Goal: Register for event/course

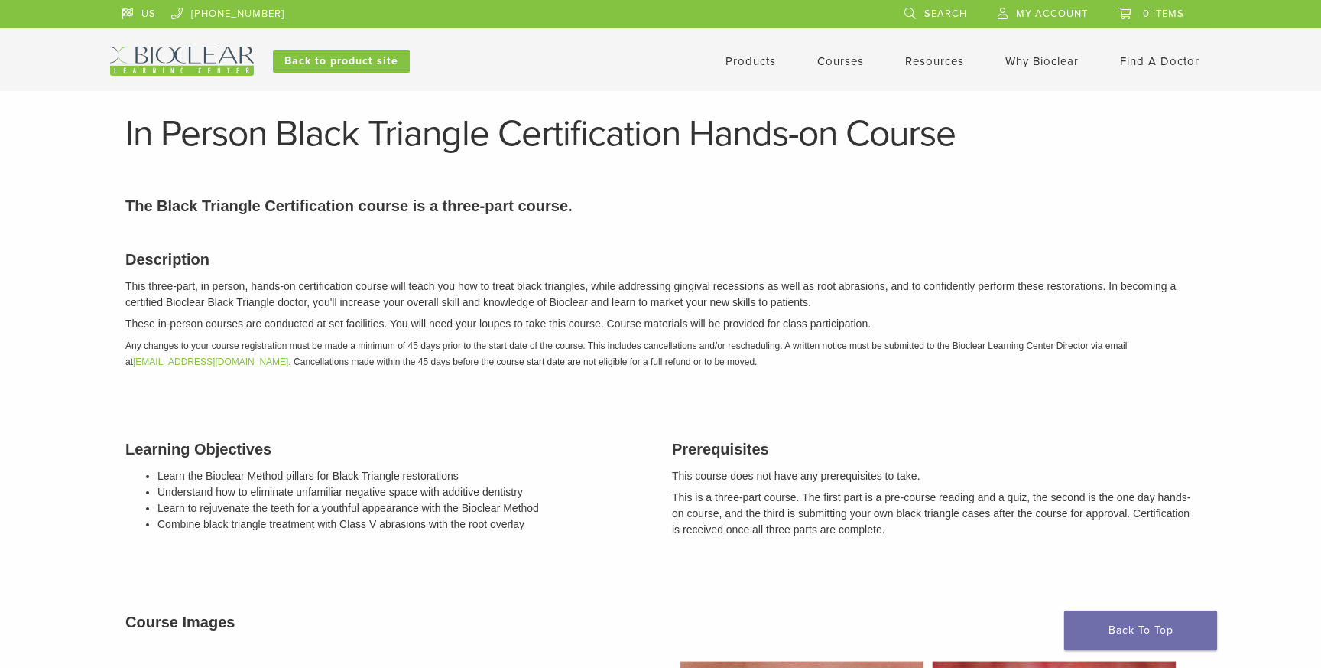
click at [179, 56] on img at bounding box center [182, 61] width 144 height 29
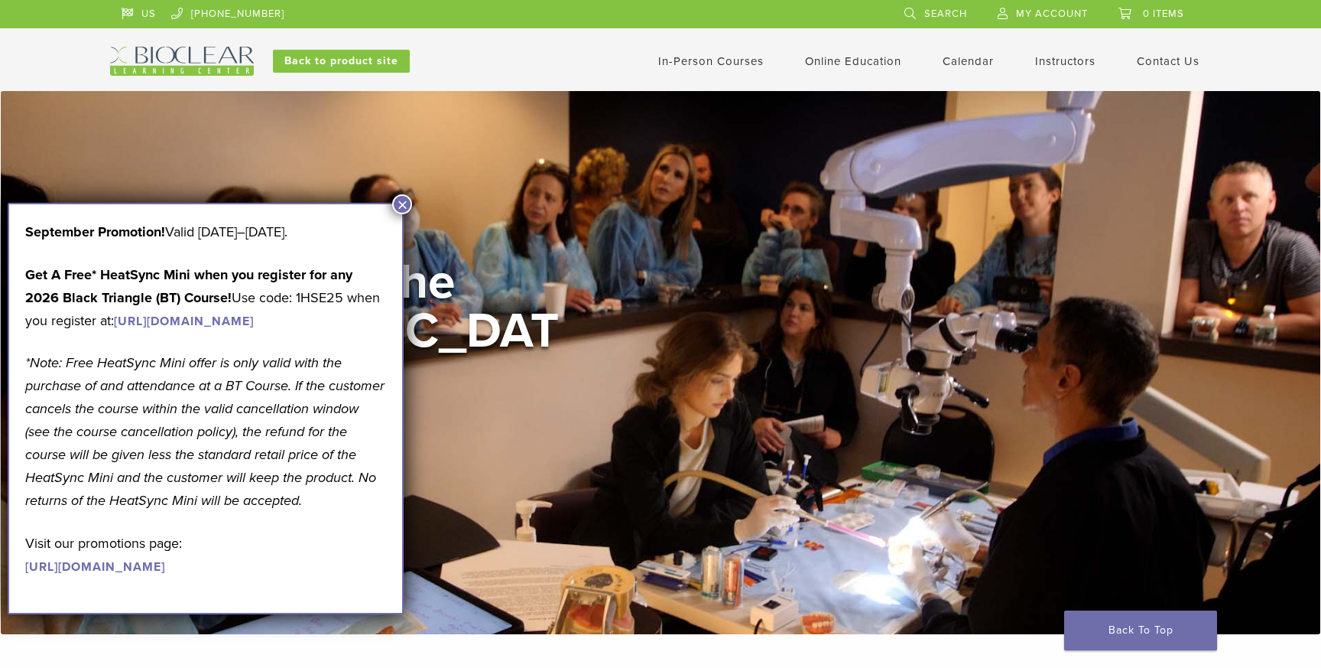
click at [224, 62] on img at bounding box center [182, 61] width 144 height 29
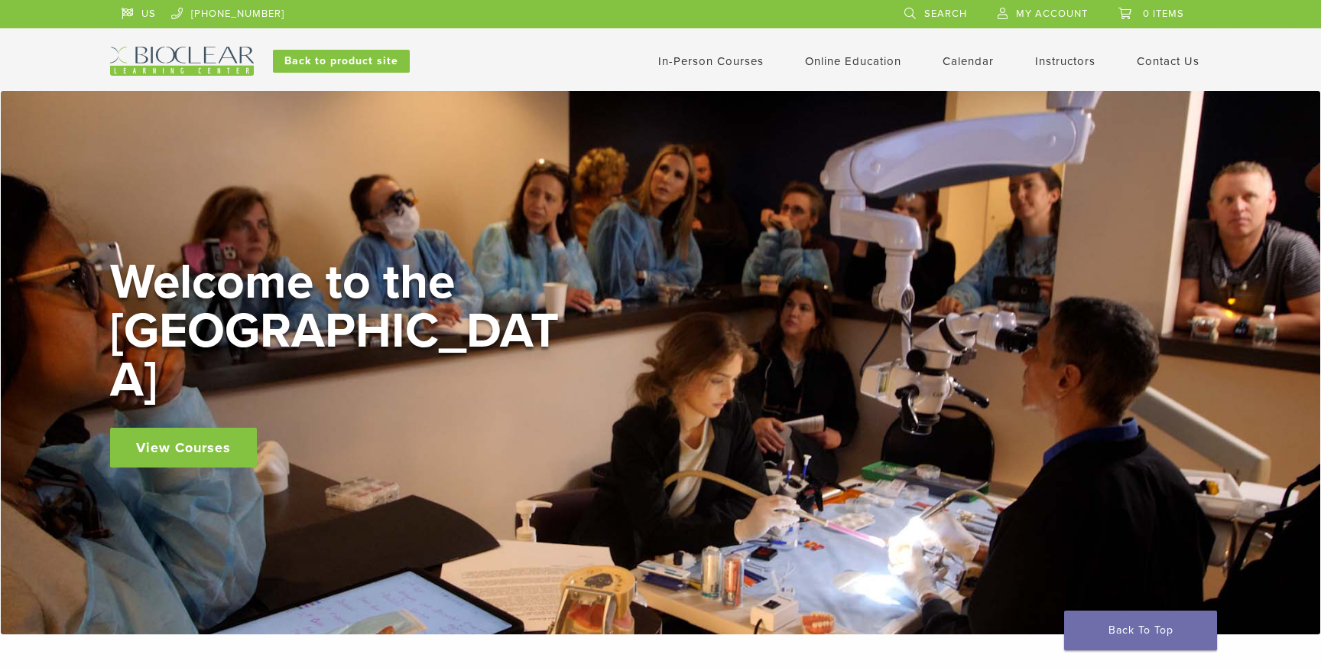
click at [695, 60] on link "In-Person Courses" at bounding box center [711, 61] width 106 height 14
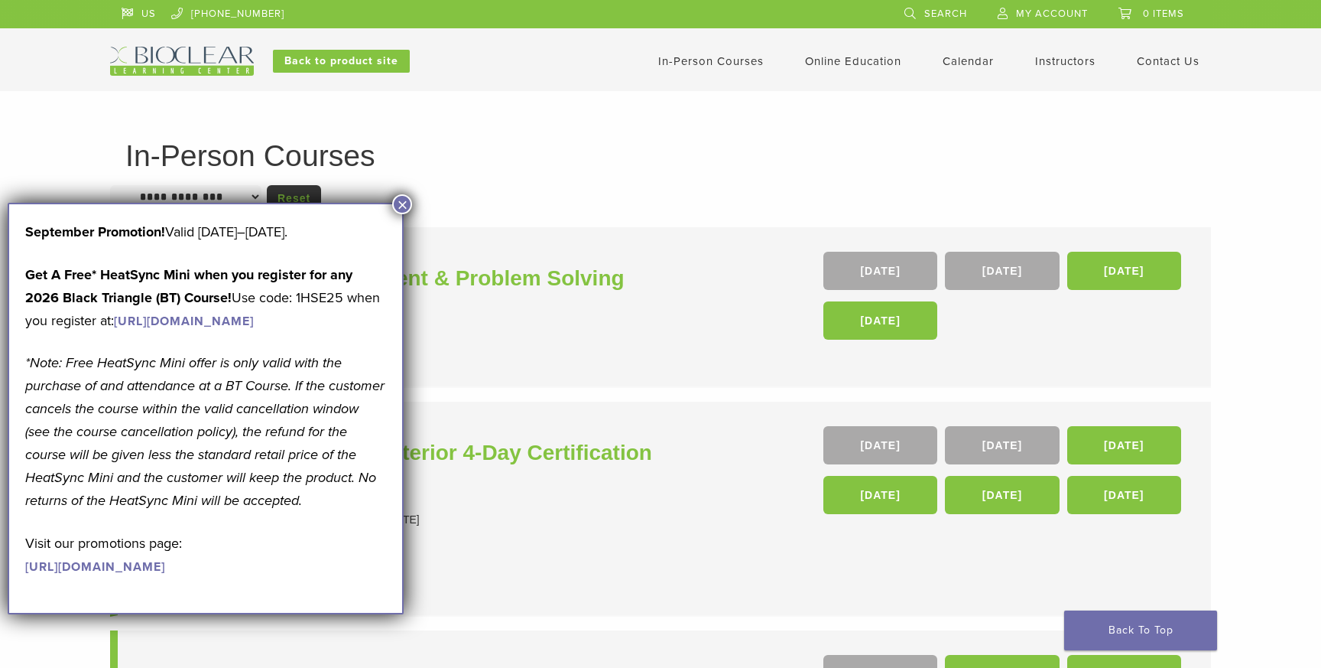
click at [403, 202] on button "×" at bounding box center [402, 204] width 20 height 20
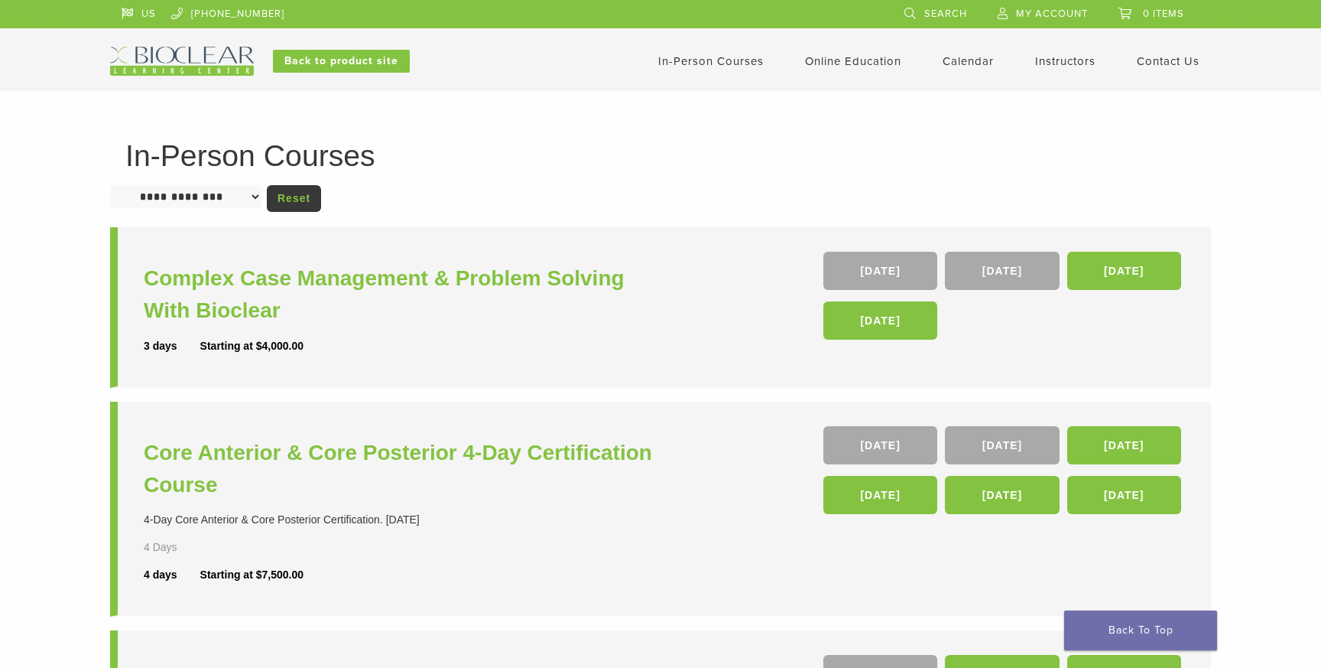
click at [193, 57] on img at bounding box center [182, 61] width 144 height 29
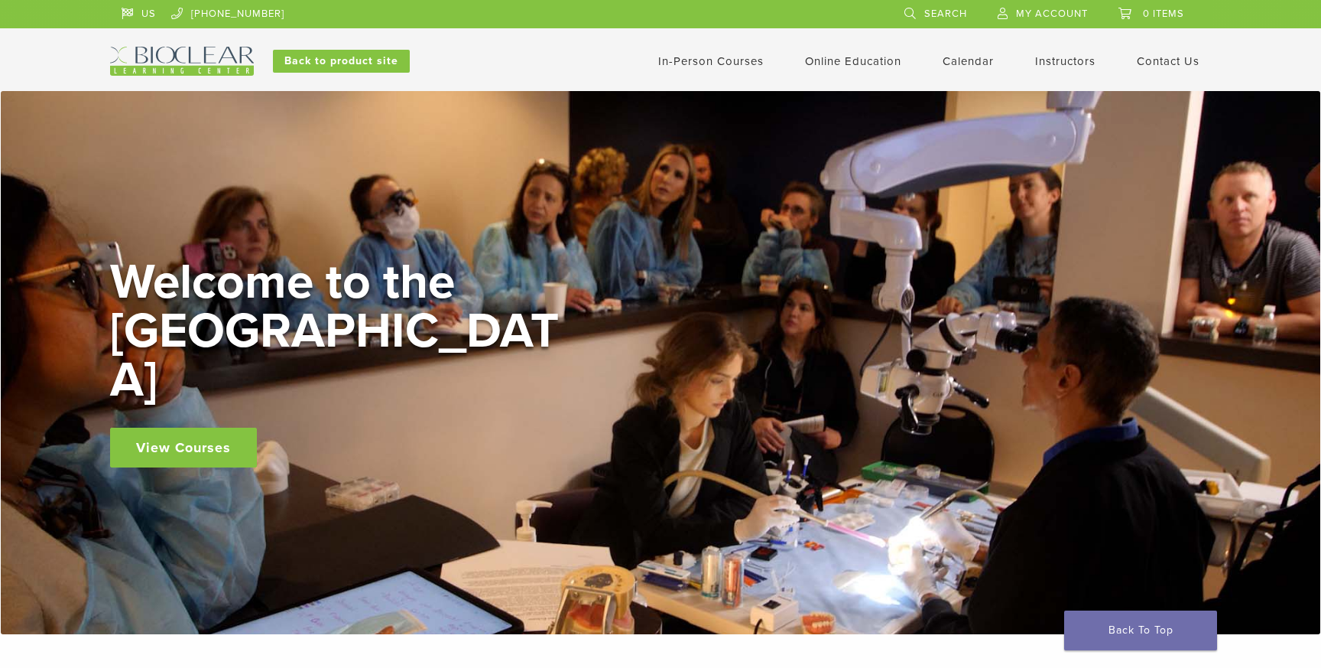
click at [185, 427] on link "View Courses" at bounding box center [183, 447] width 147 height 40
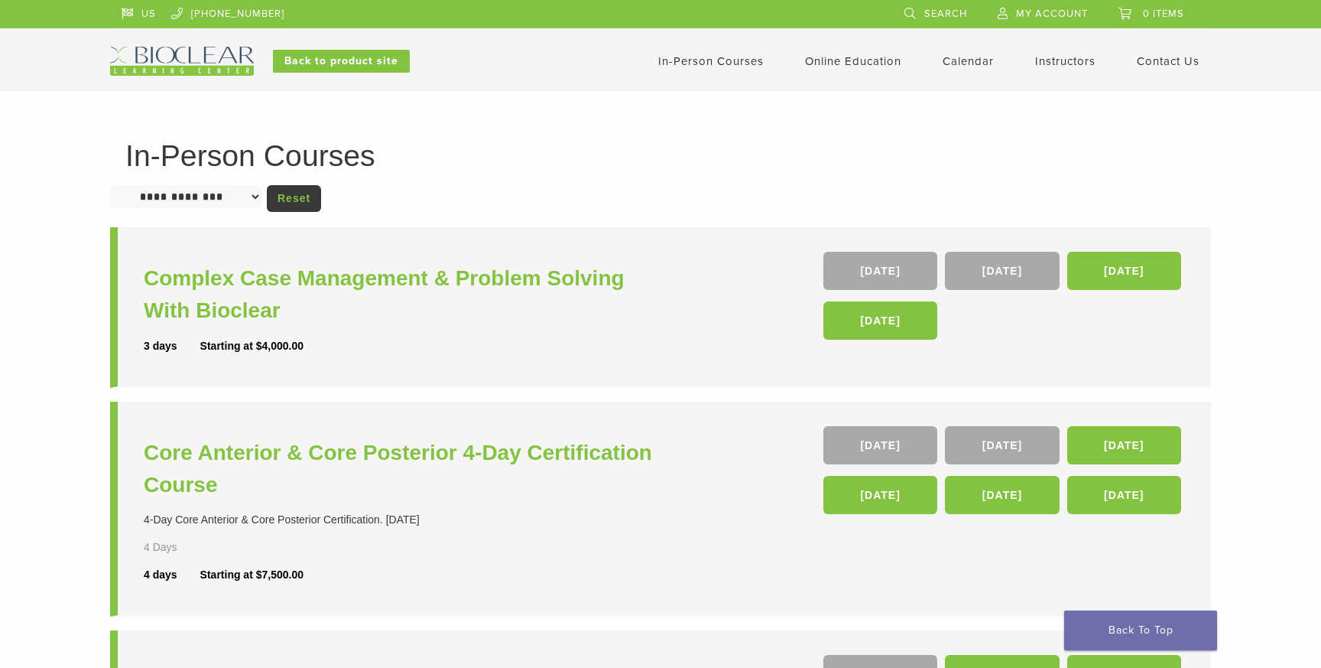
click at [733, 66] on link "In-Person Courses" at bounding box center [711, 61] width 106 height 14
click at [188, 60] on img at bounding box center [182, 61] width 144 height 29
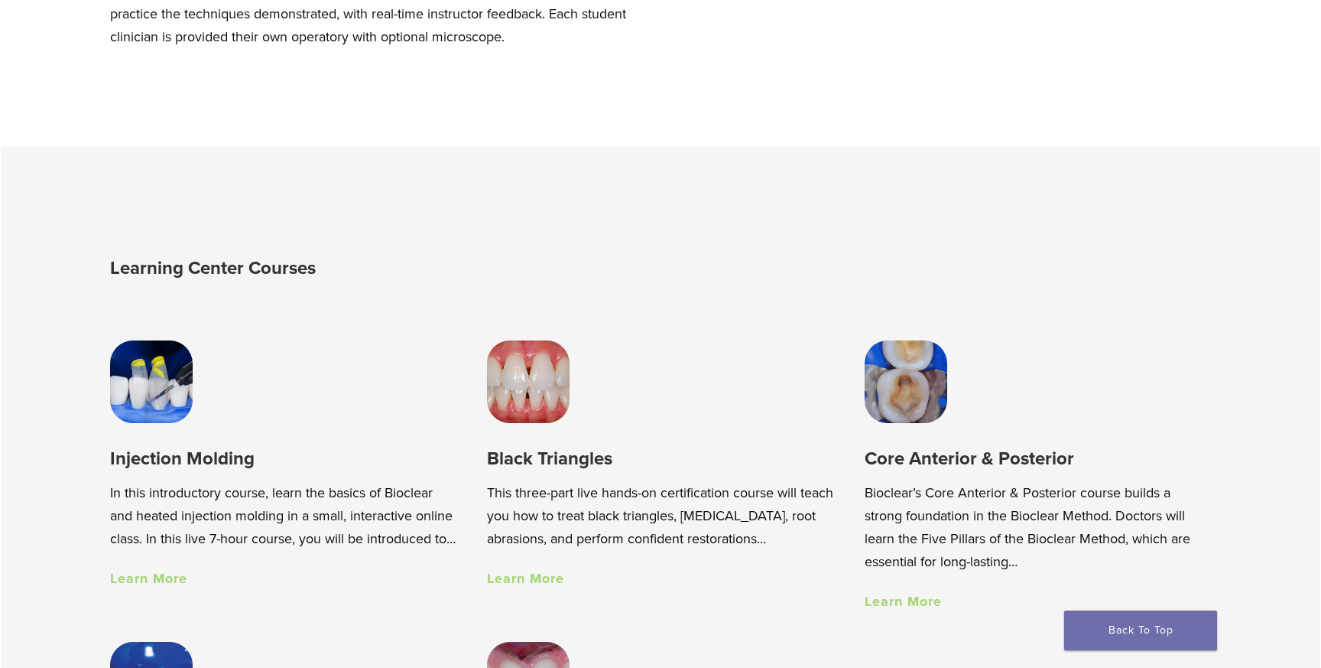
scroll to position [99, 0]
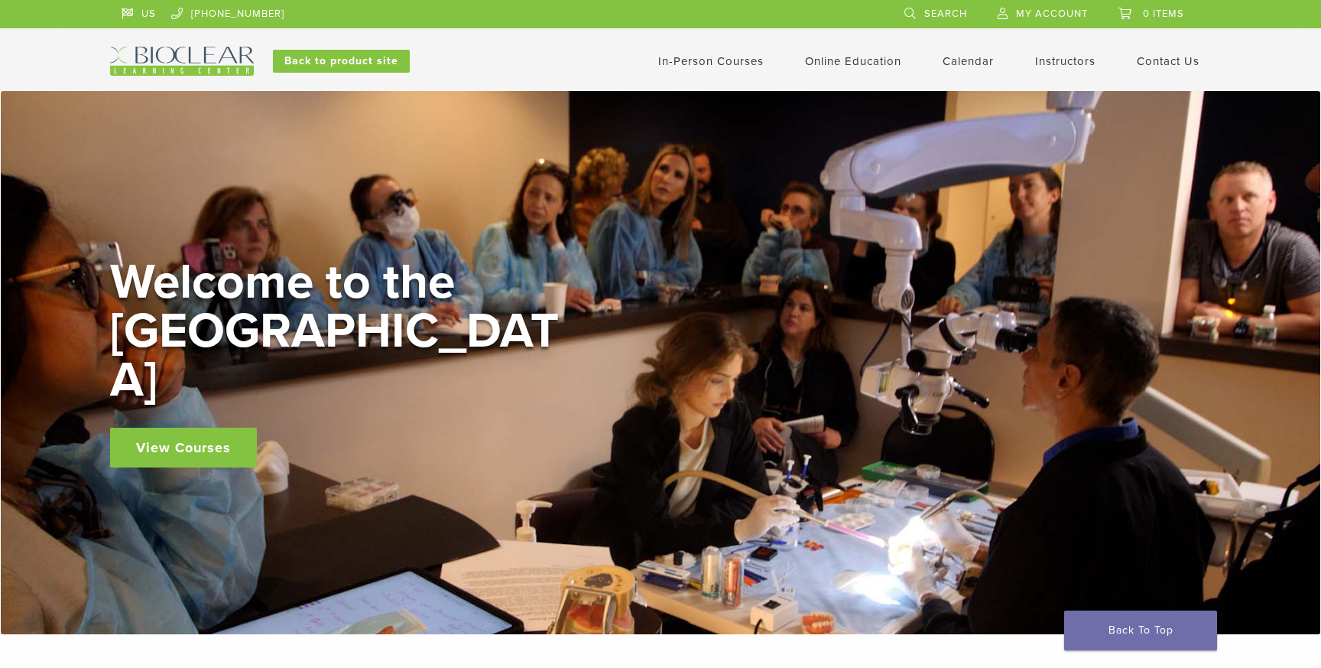
scroll to position [99, 0]
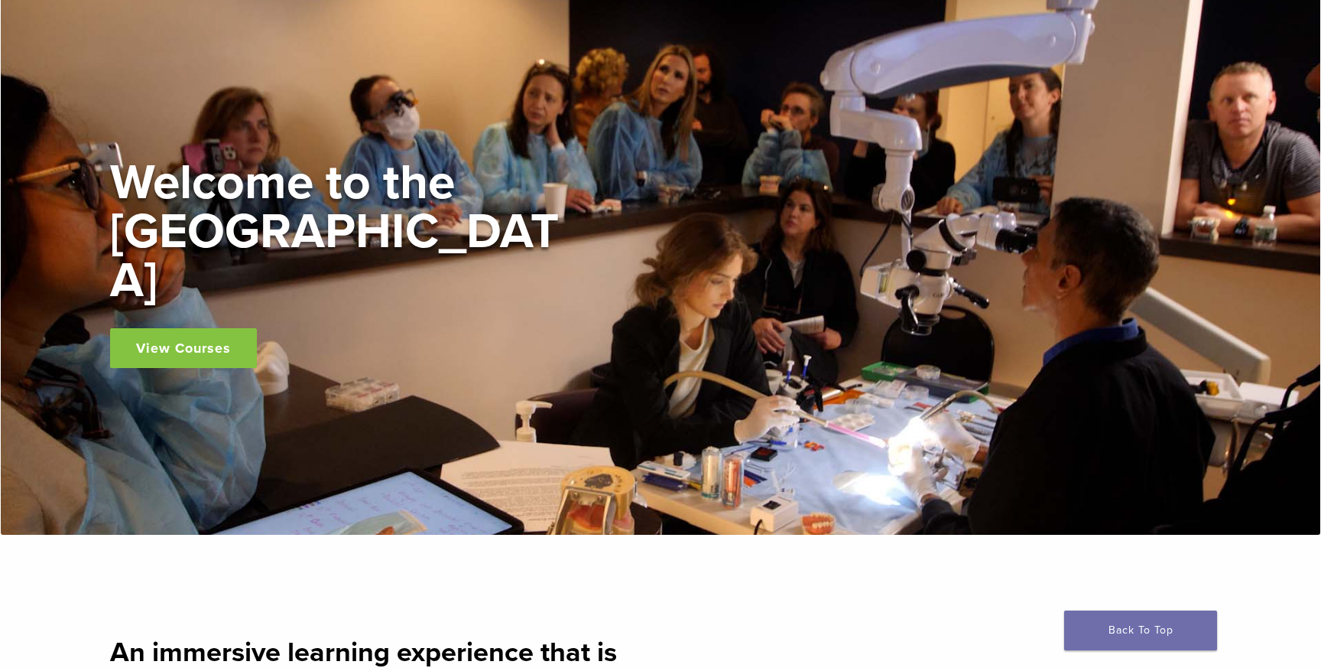
click at [237, 337] on link "View Courses" at bounding box center [183, 348] width 147 height 40
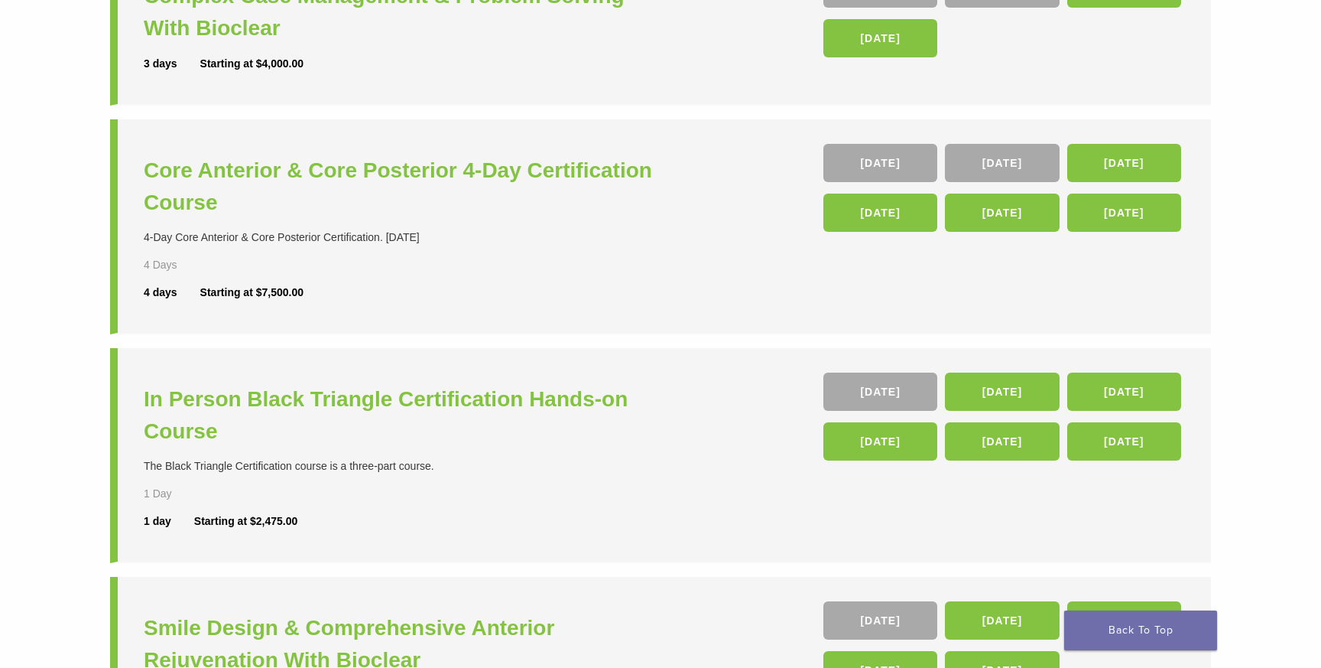
scroll to position [287, 0]
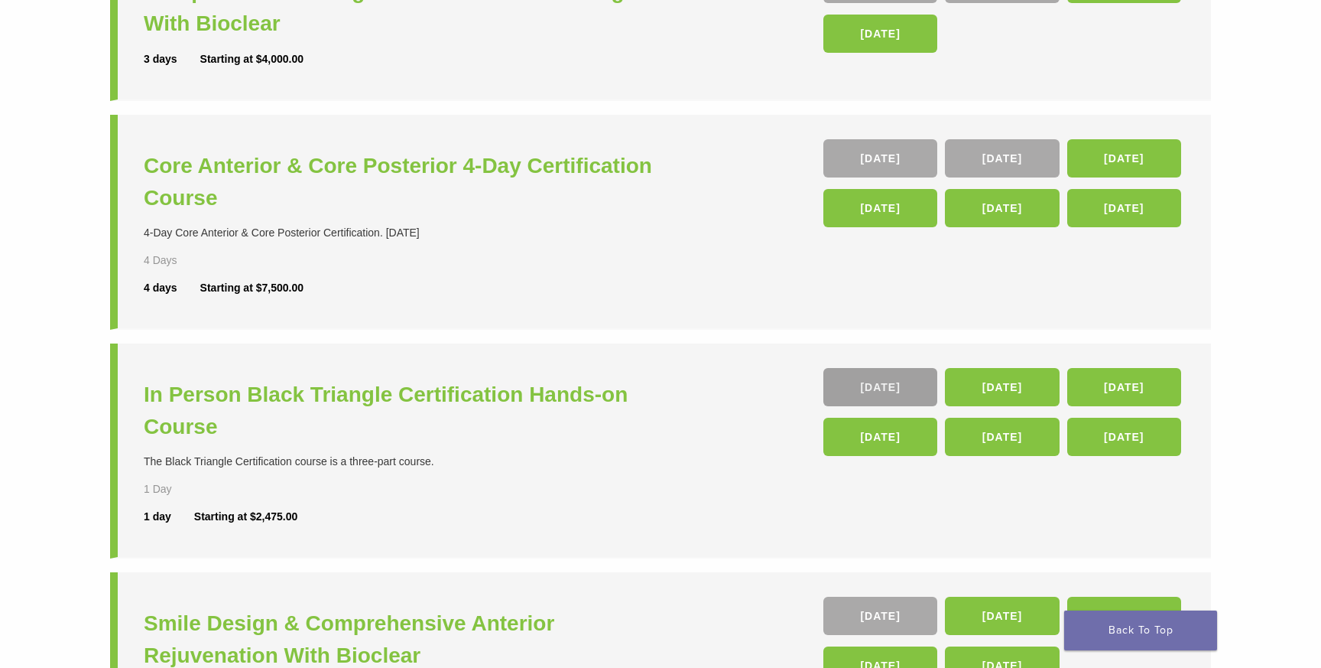
click at [905, 382] on link "26 Sep" at bounding box center [881, 387] width 114 height 38
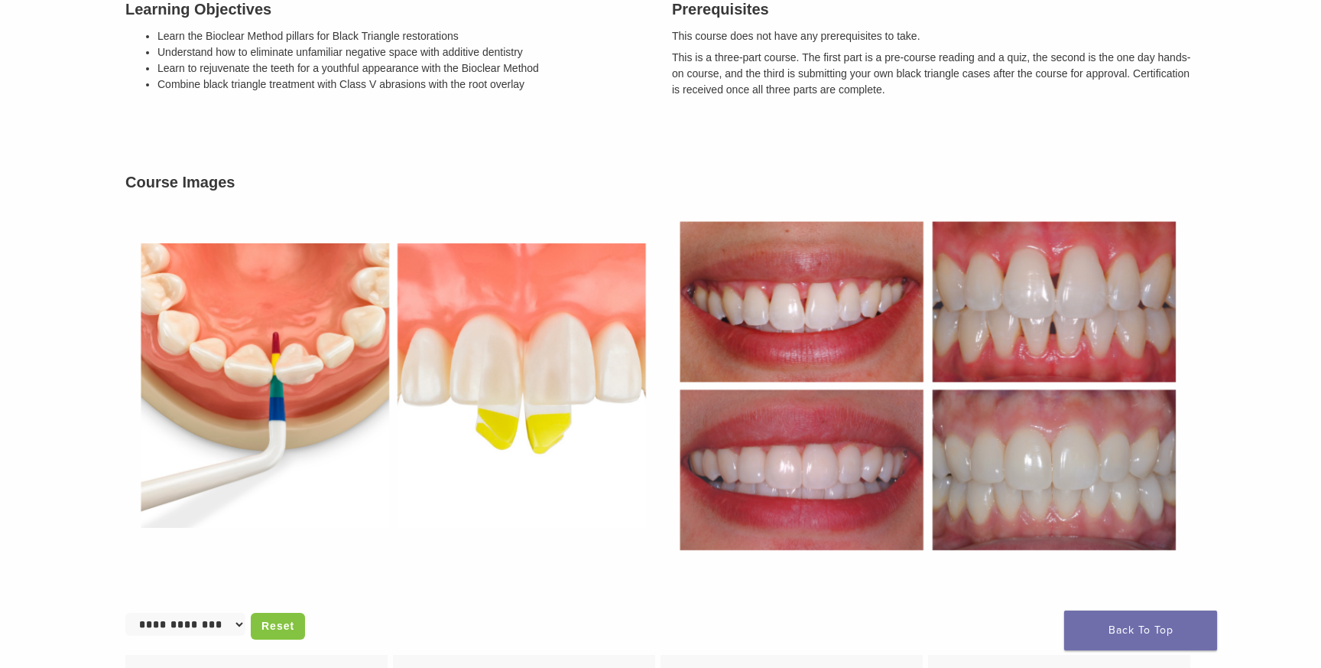
scroll to position [824, 0]
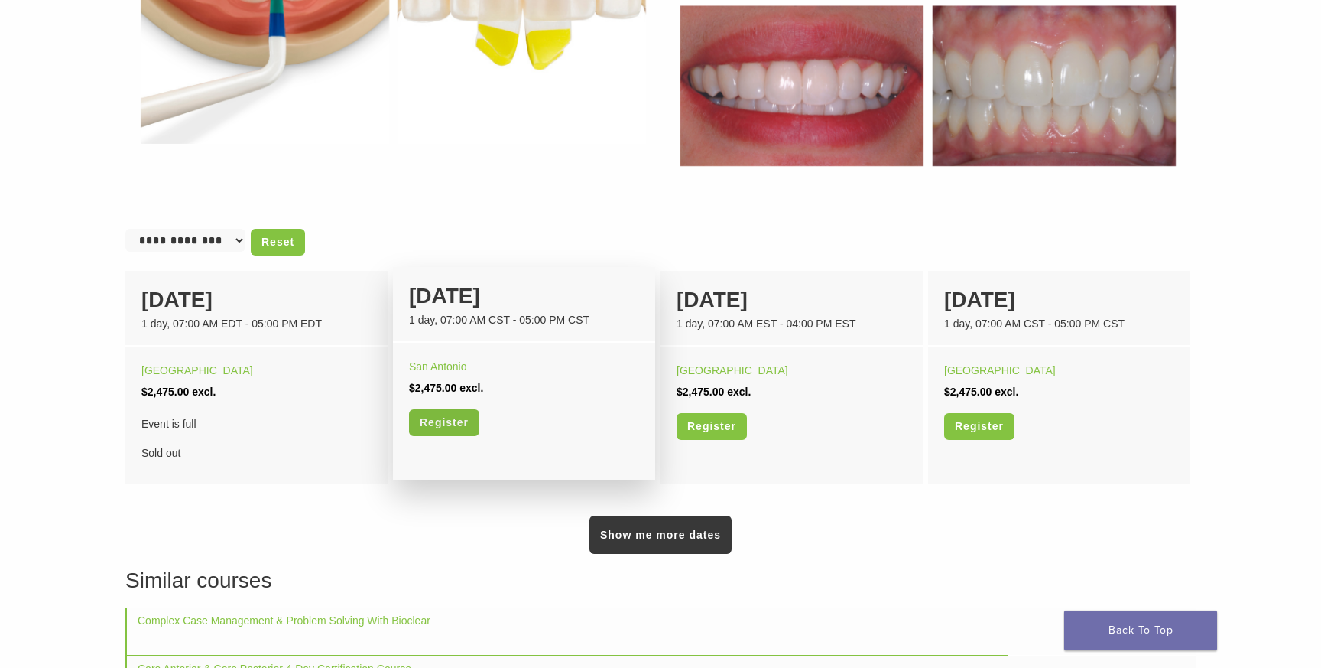
click at [443, 424] on link "Register" at bounding box center [444, 422] width 70 height 27
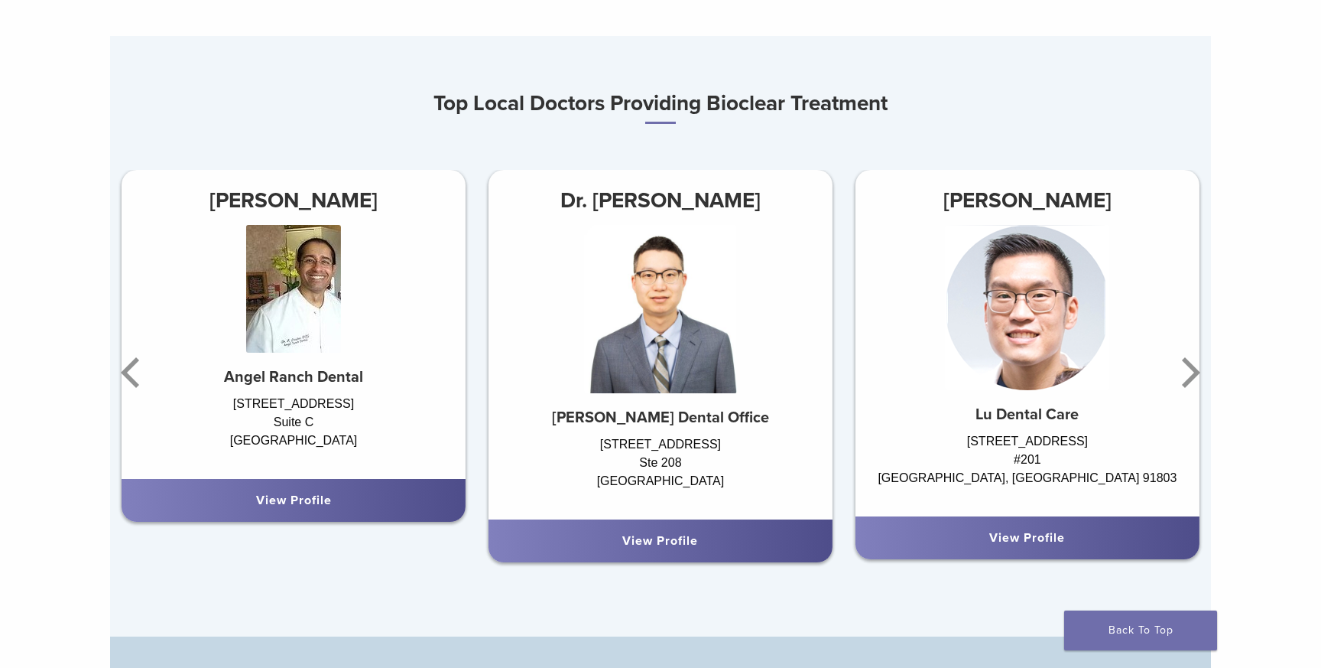
scroll to position [903, 0]
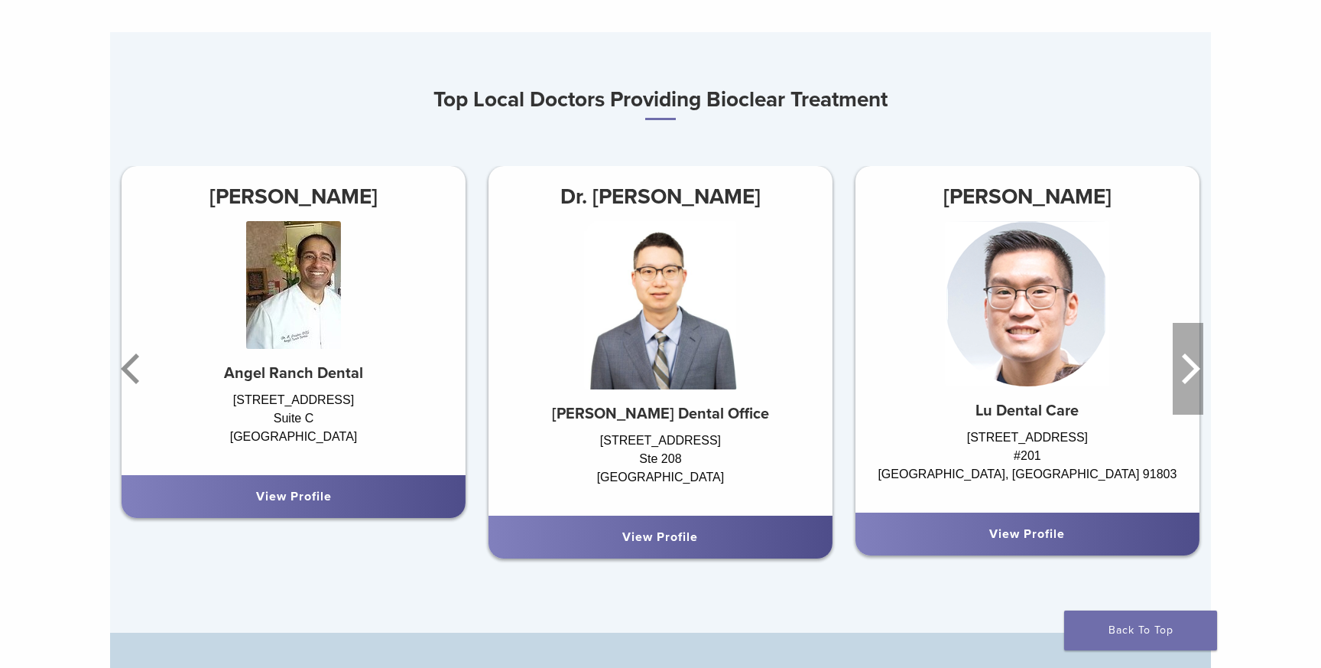
click at [1194, 370] on icon "Next" at bounding box center [1191, 368] width 18 height 31
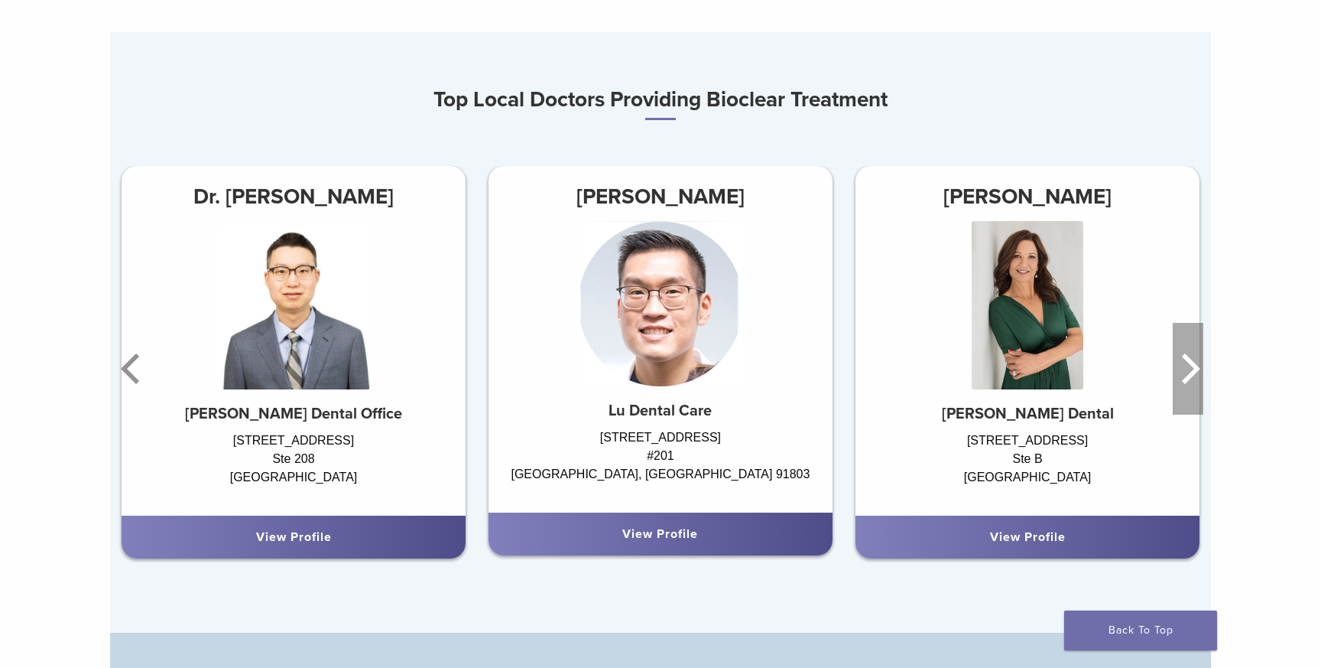
click at [1194, 370] on icon "Next" at bounding box center [1191, 368] width 18 height 31
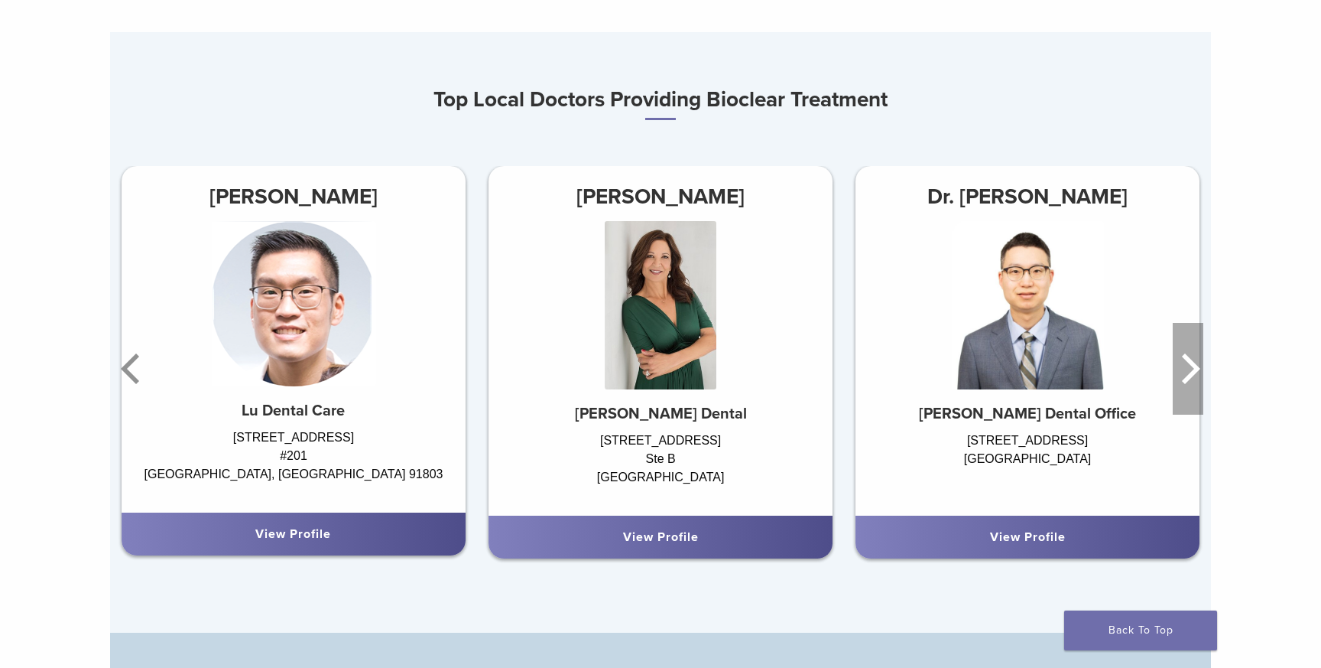
click at [1194, 370] on icon "Next" at bounding box center [1191, 368] width 18 height 31
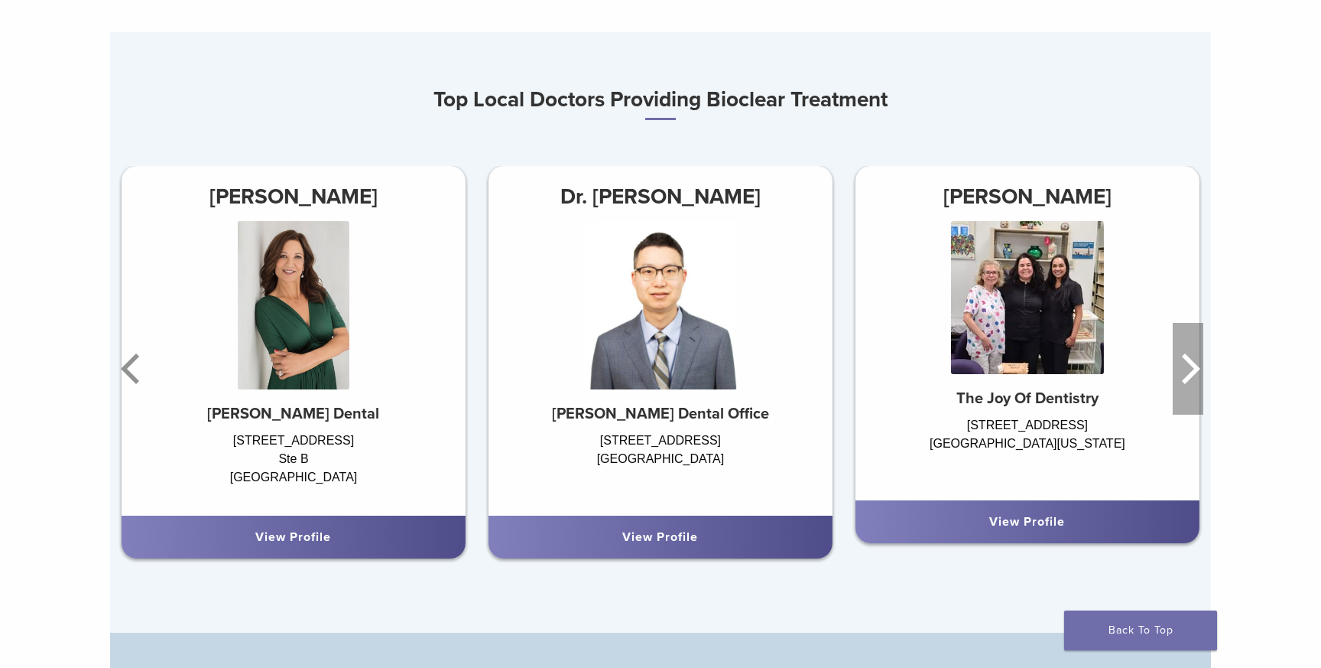
click at [1194, 370] on icon "Next" at bounding box center [1191, 368] width 18 height 31
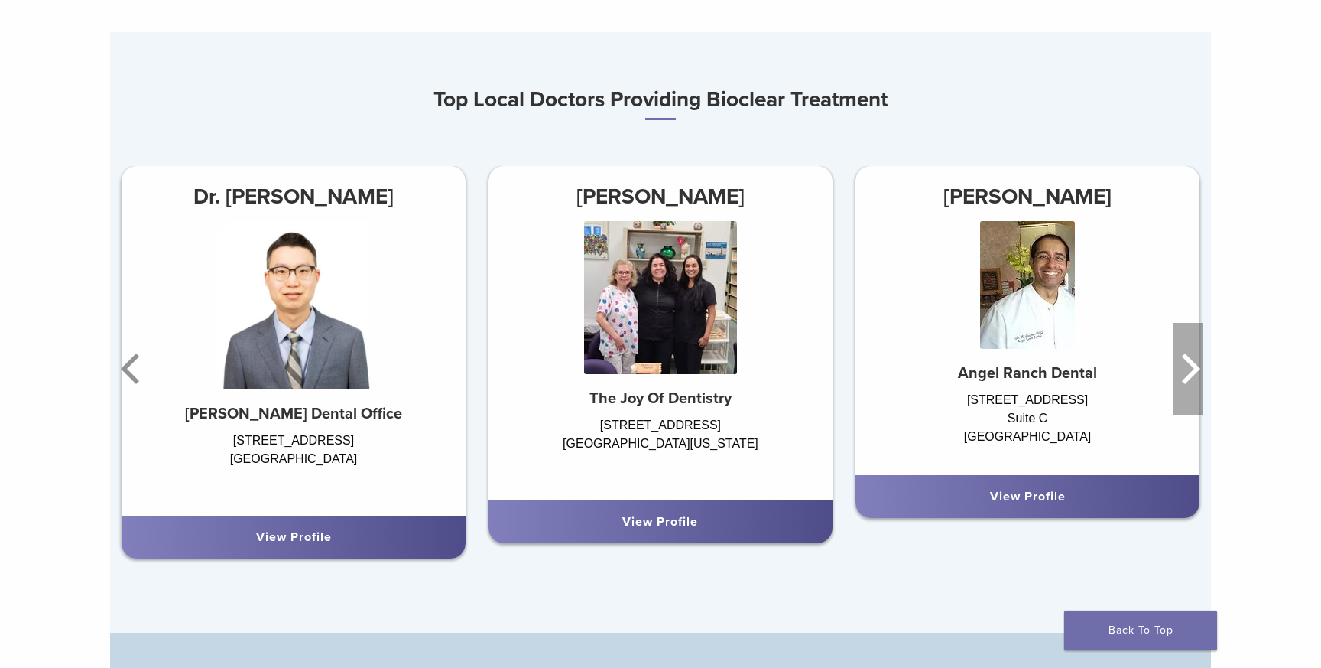
click at [1194, 370] on icon "Next" at bounding box center [1191, 368] width 18 height 31
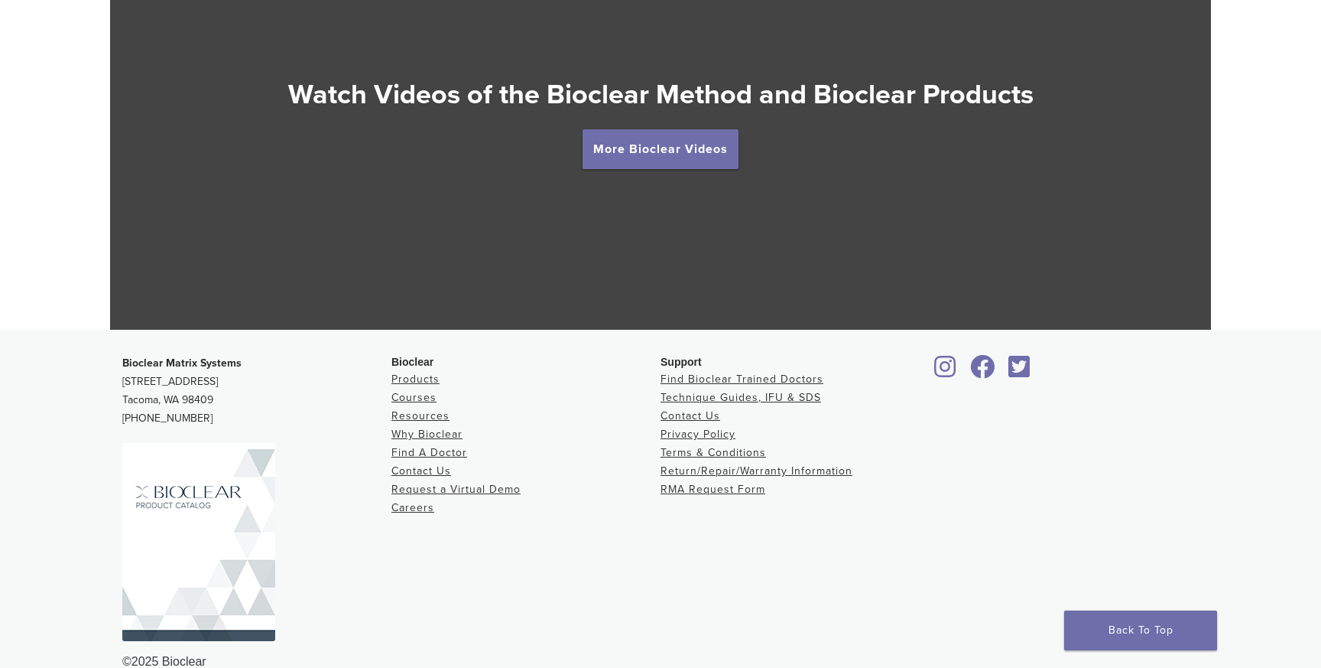
scroll to position [2870, 0]
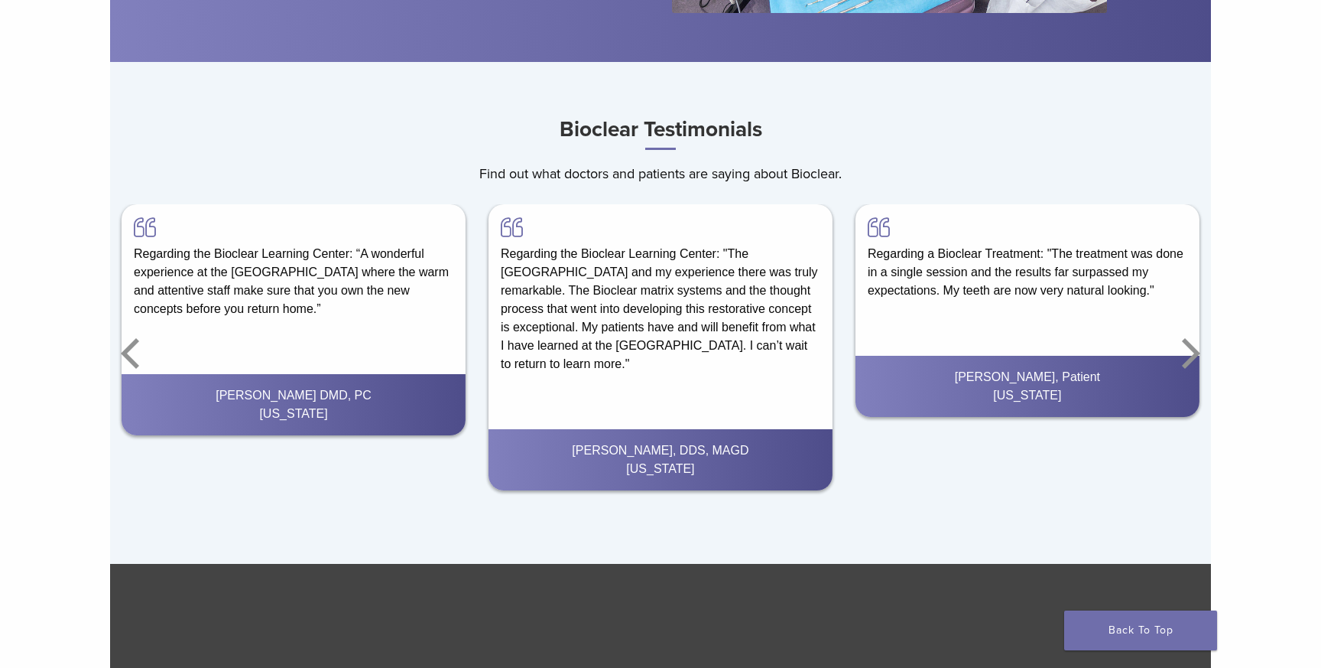
scroll to position [2210, 0]
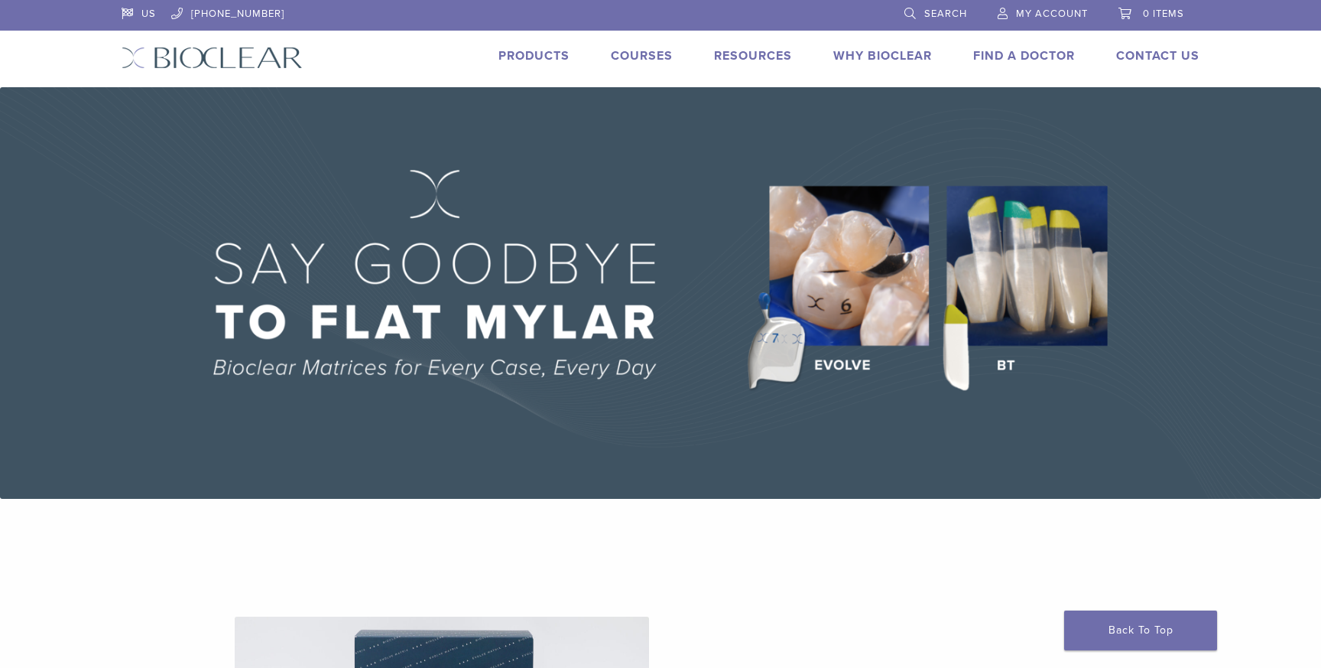
click at [646, 49] on link "Courses" at bounding box center [642, 55] width 62 height 15
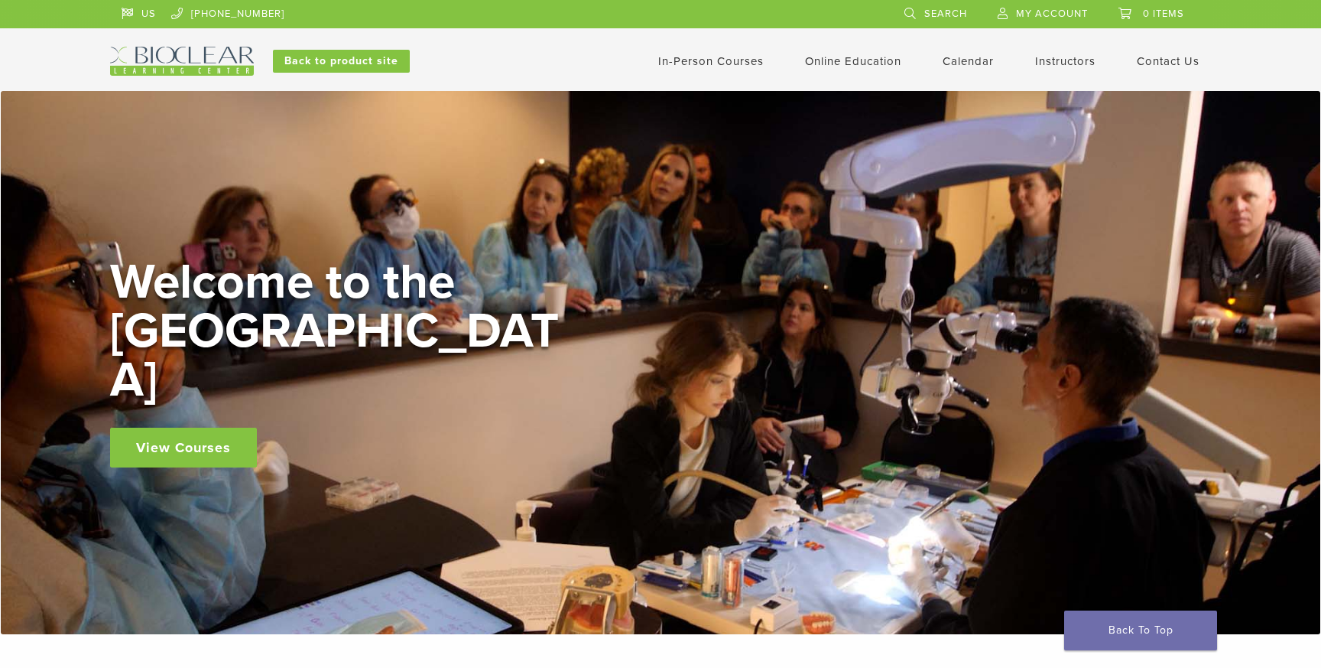
click at [729, 61] on link "In-Person Courses" at bounding box center [711, 61] width 106 height 14
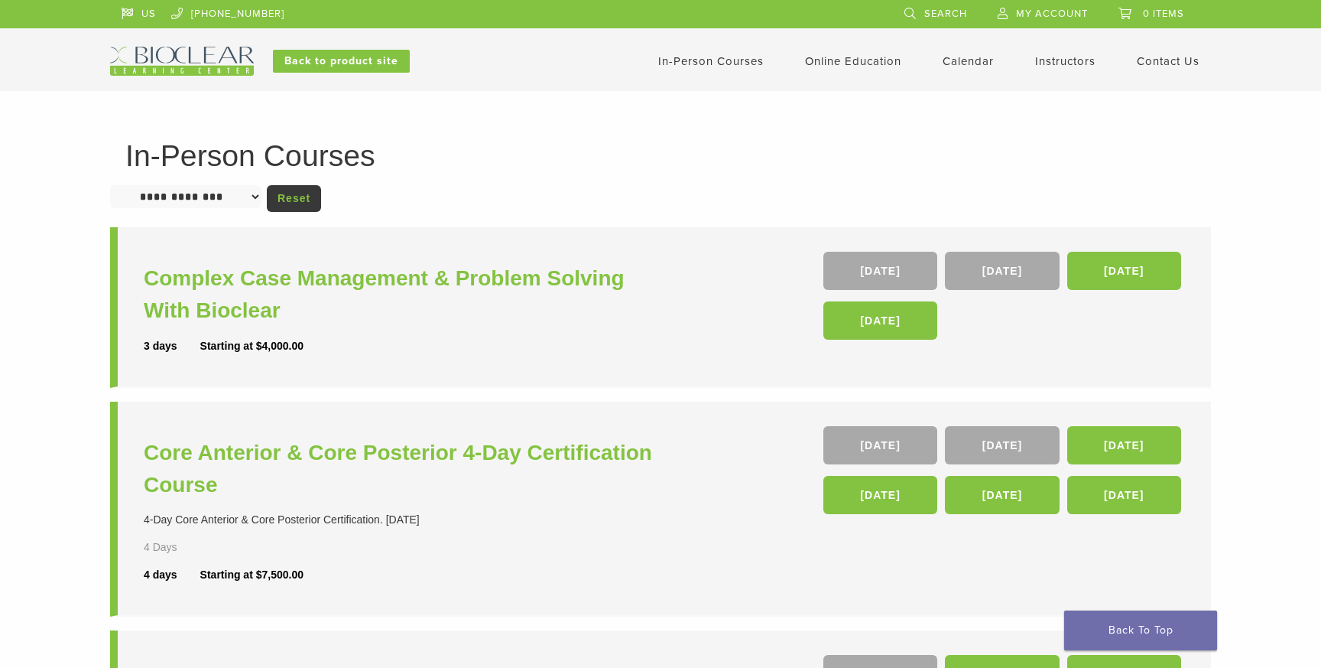
click at [226, 188] on select "**********" at bounding box center [185, 196] width 151 height 23
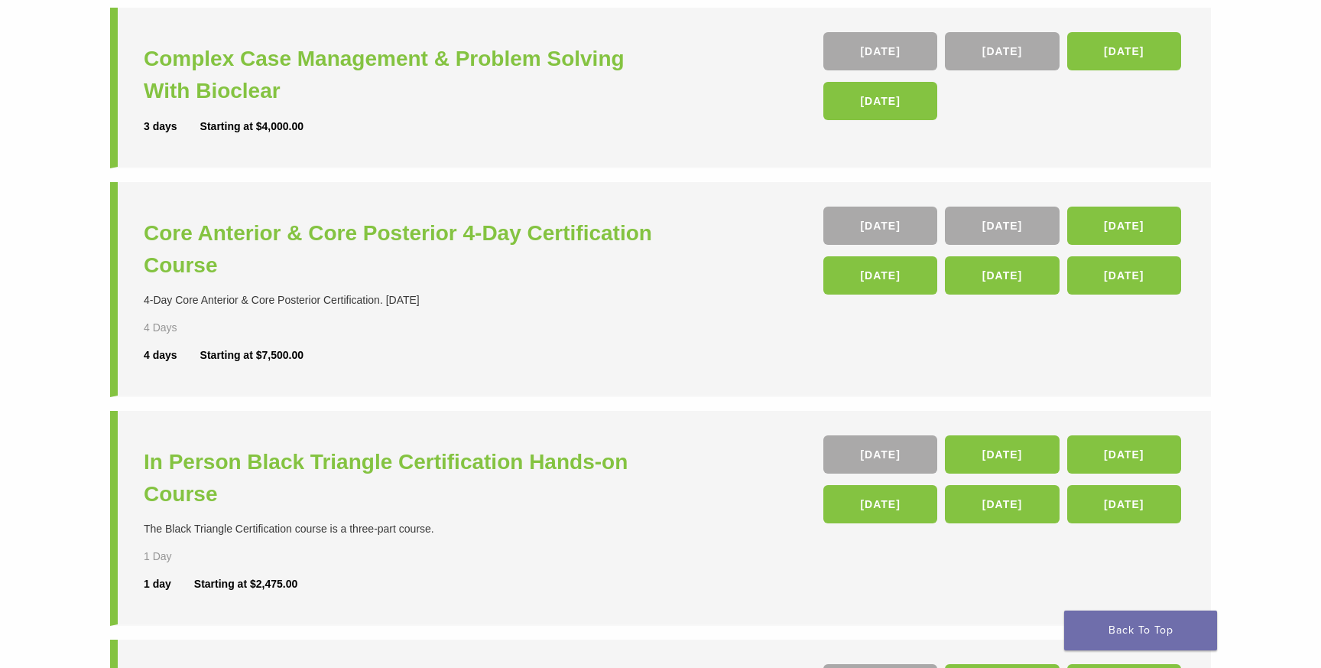
scroll to position [221, 0]
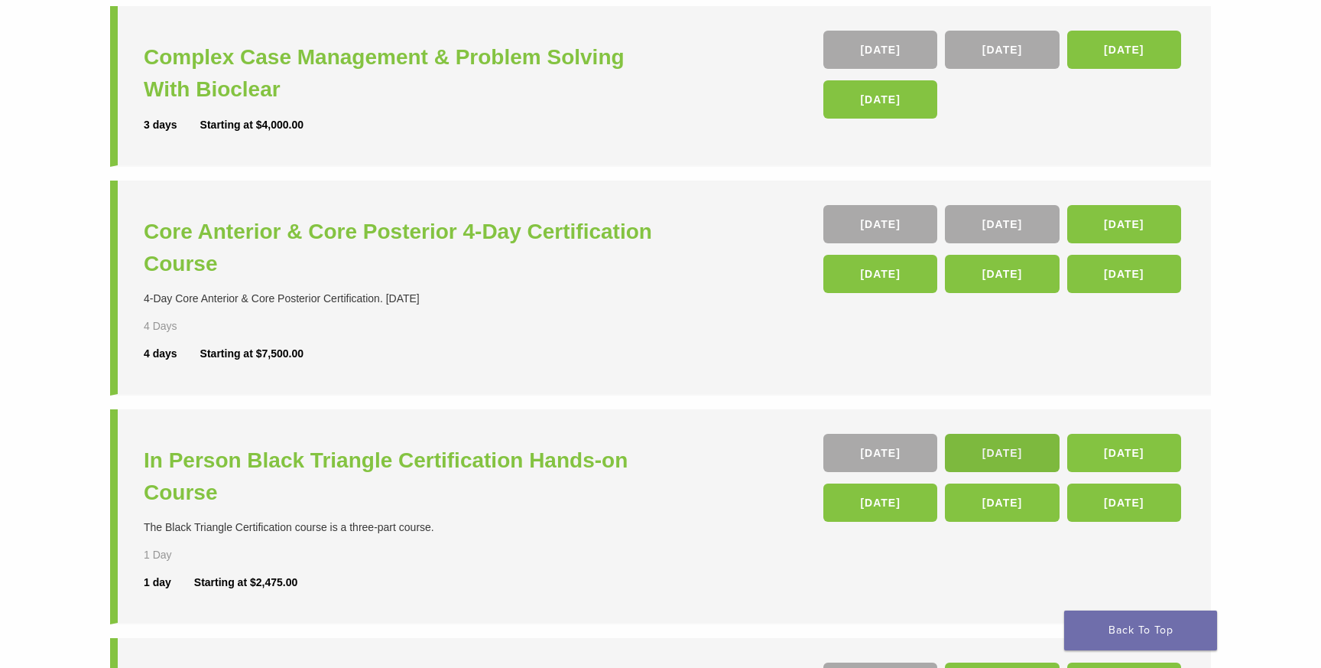
click at [992, 456] on link "[DATE]" at bounding box center [1002, 453] width 114 height 38
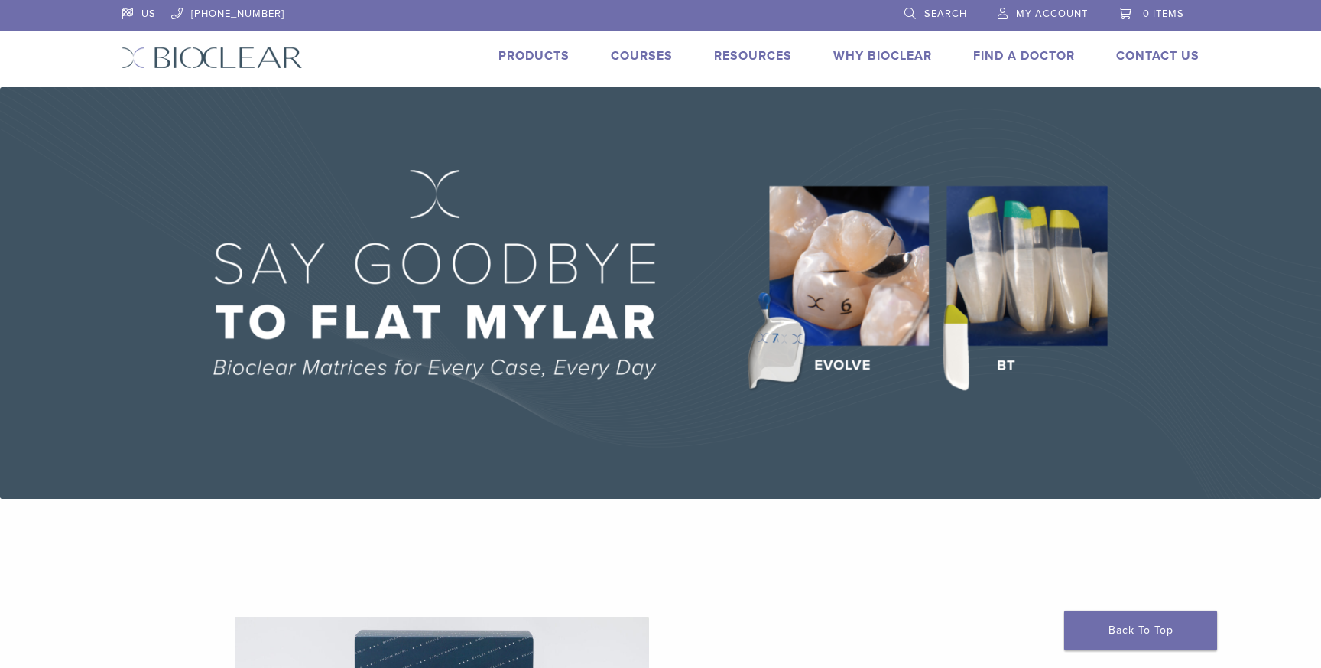
click at [643, 51] on link "Courses" at bounding box center [642, 55] width 62 height 15
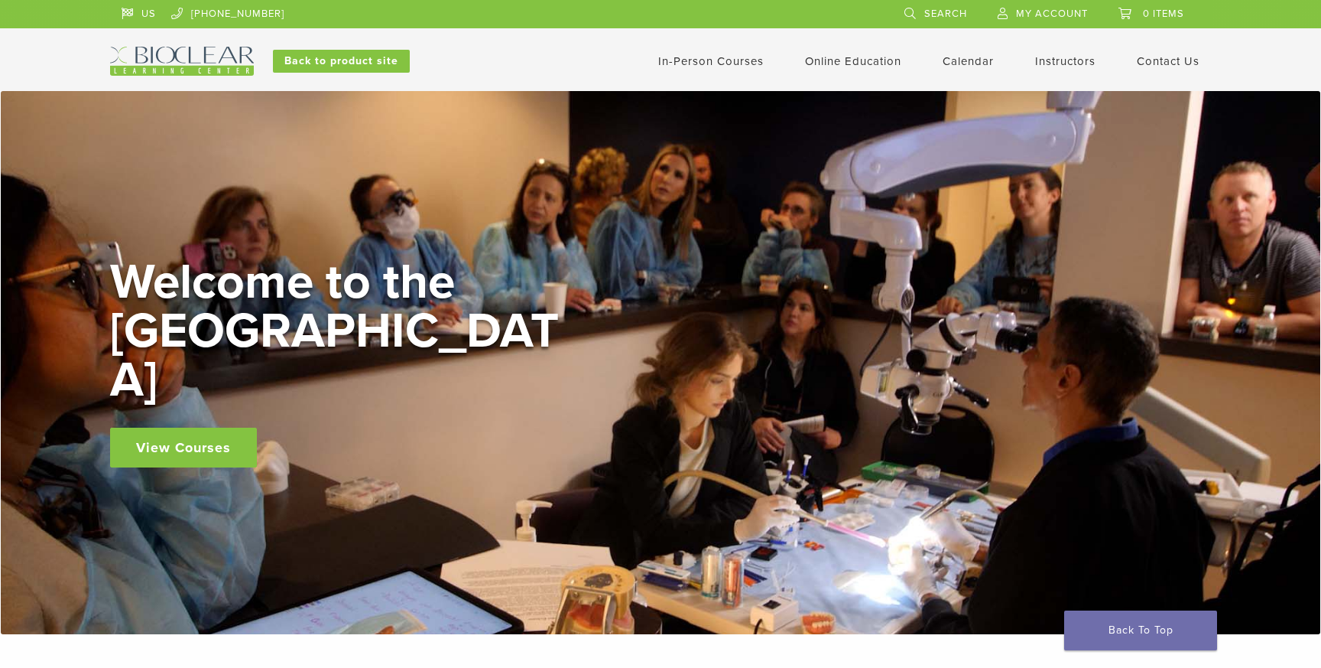
click at [686, 63] on link "In-Person Courses" at bounding box center [711, 61] width 106 height 14
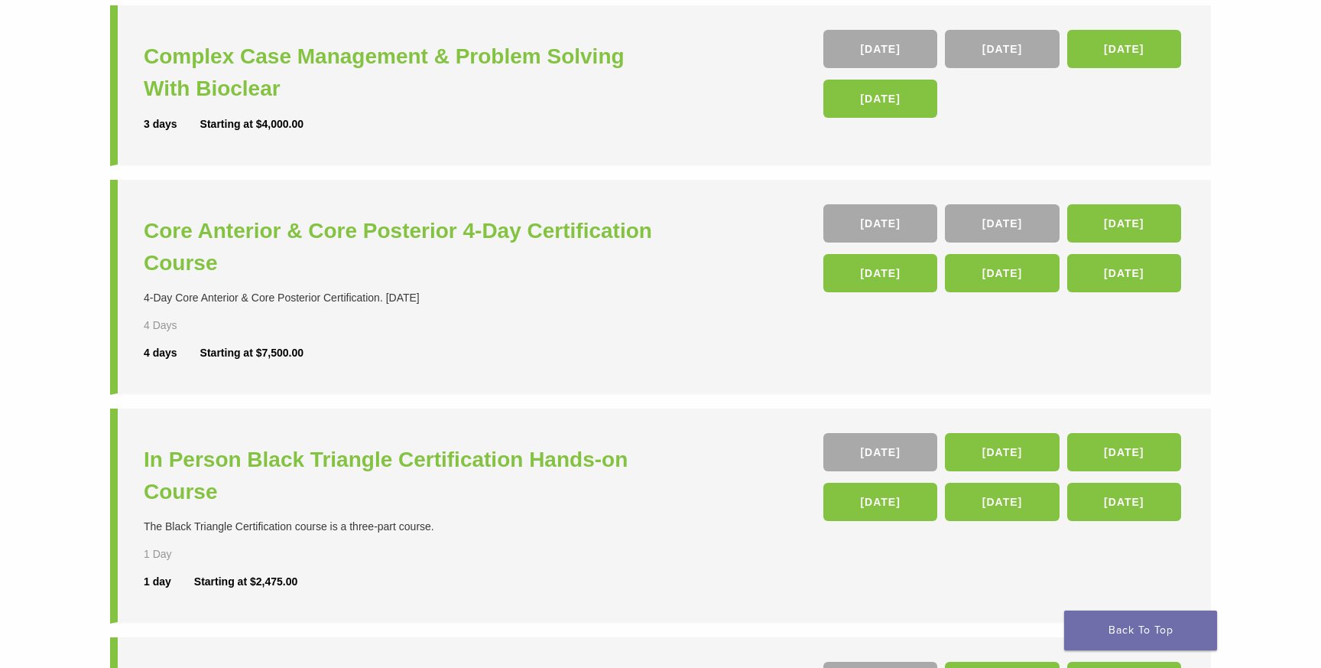
scroll to position [226, 0]
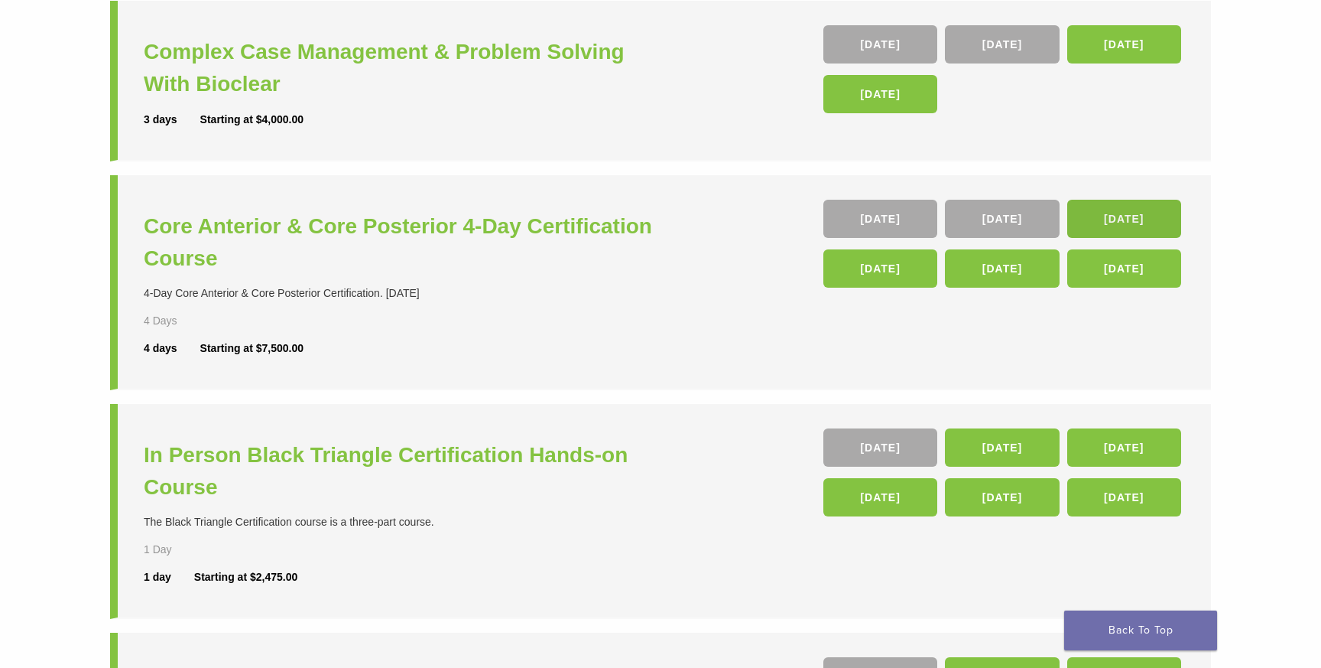
click at [1119, 219] on link "[DATE]" at bounding box center [1124, 219] width 114 height 38
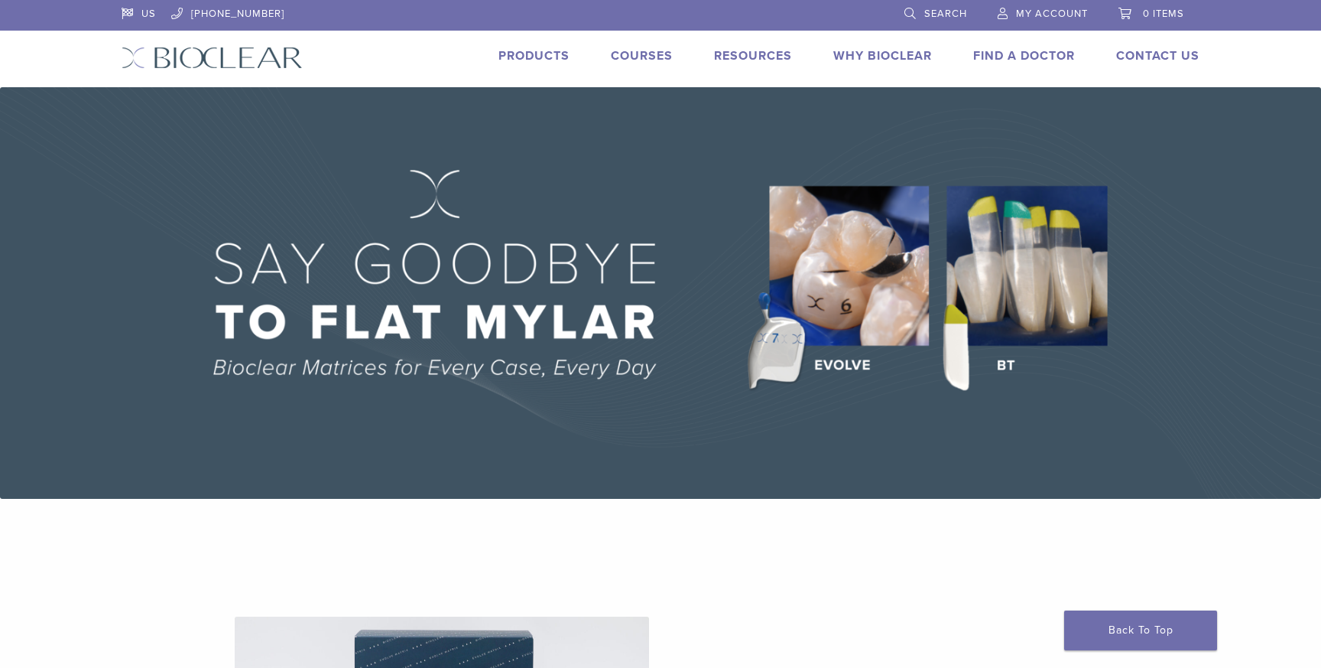
click at [653, 58] on link "Courses" at bounding box center [642, 55] width 62 height 15
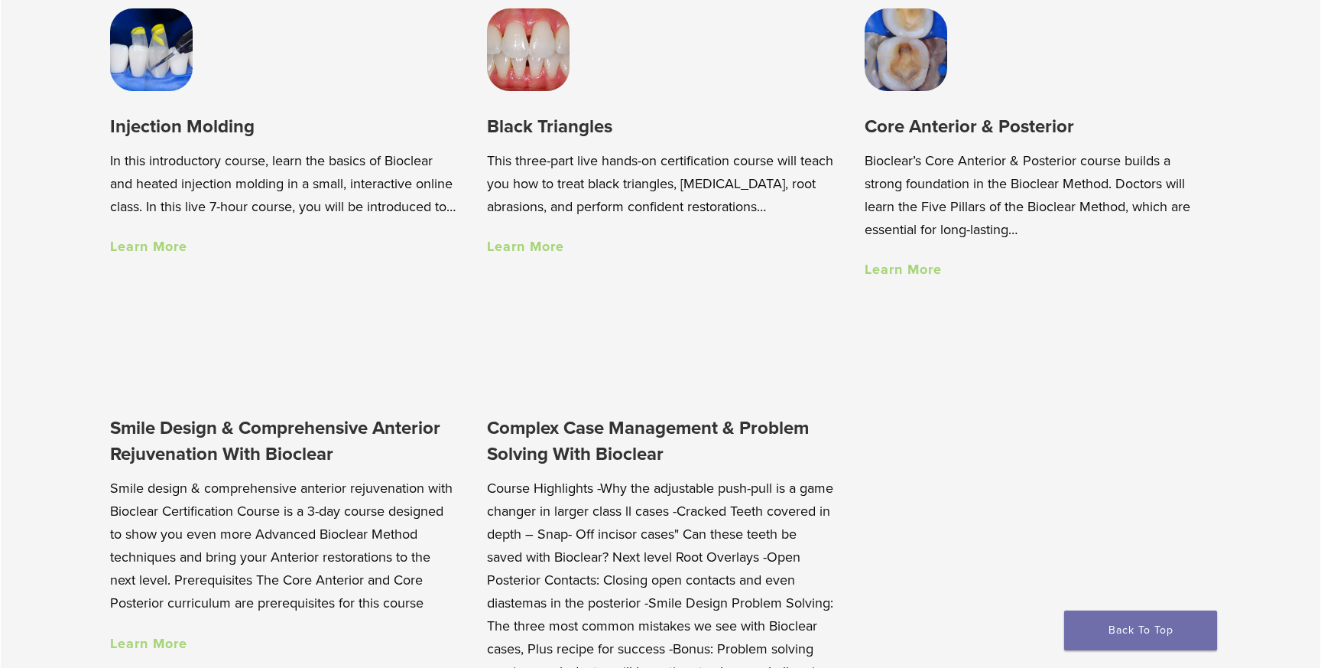
scroll to position [1229, 0]
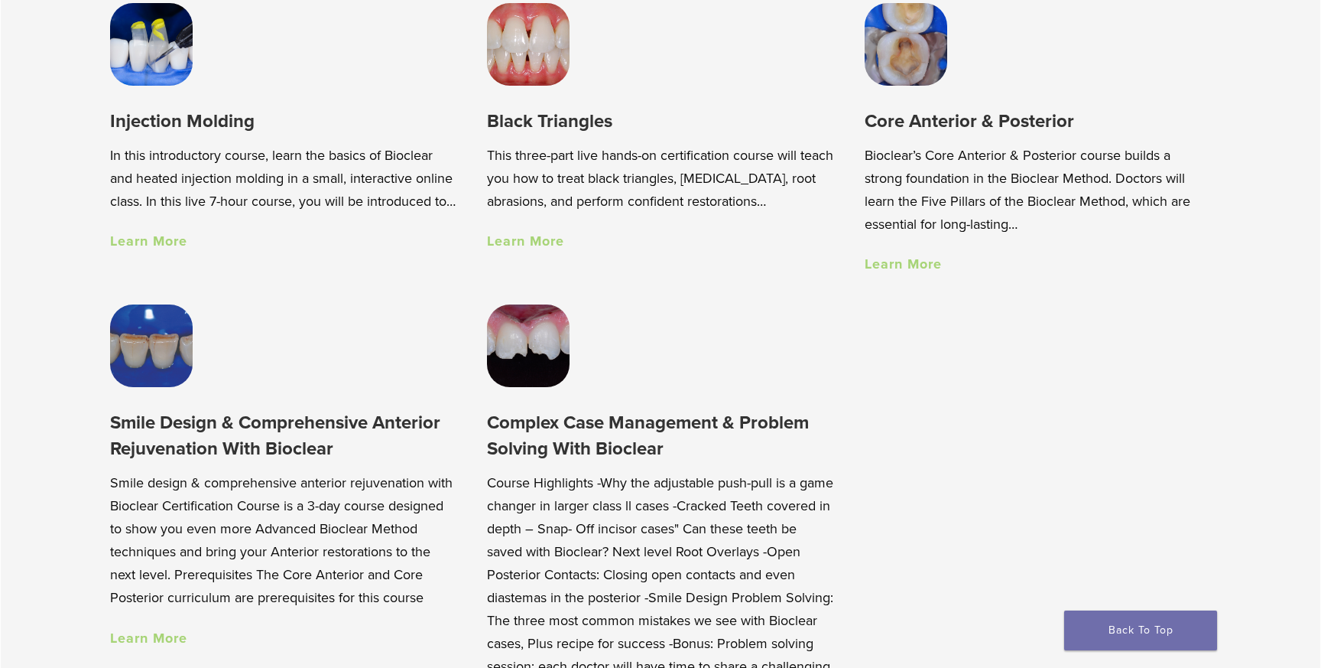
click at [897, 262] on link "Learn More" at bounding box center [903, 263] width 77 height 17
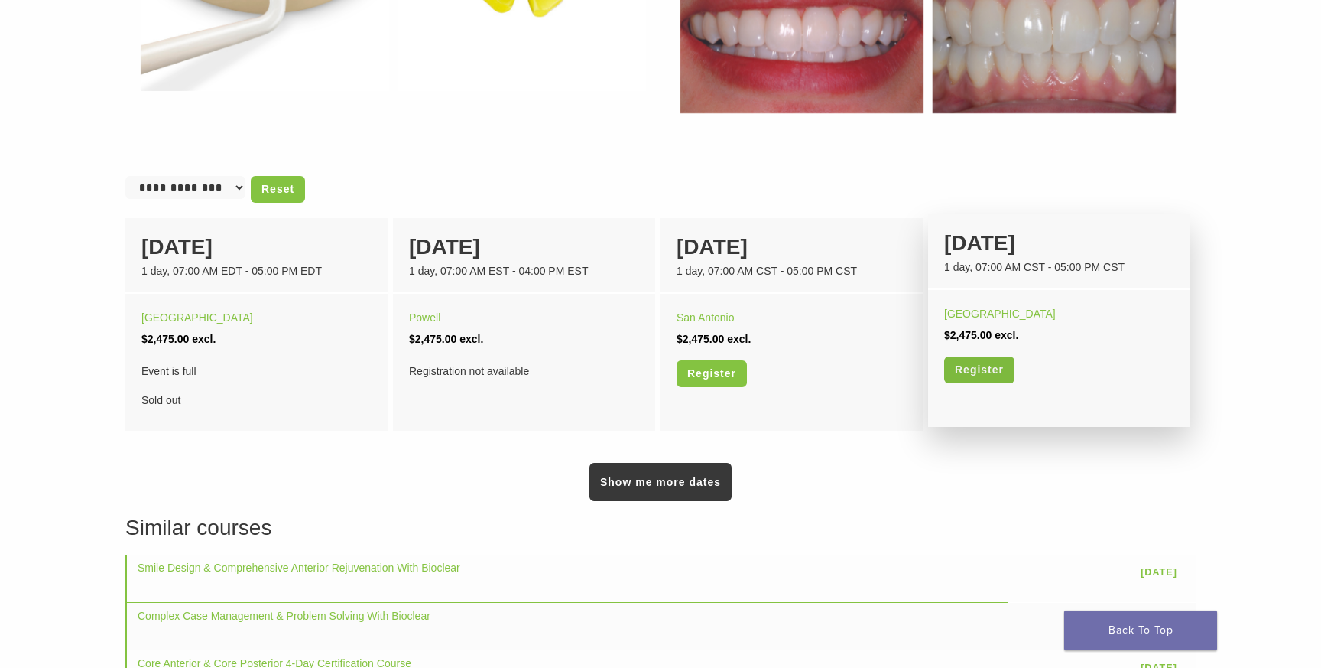
scroll to position [866, 0]
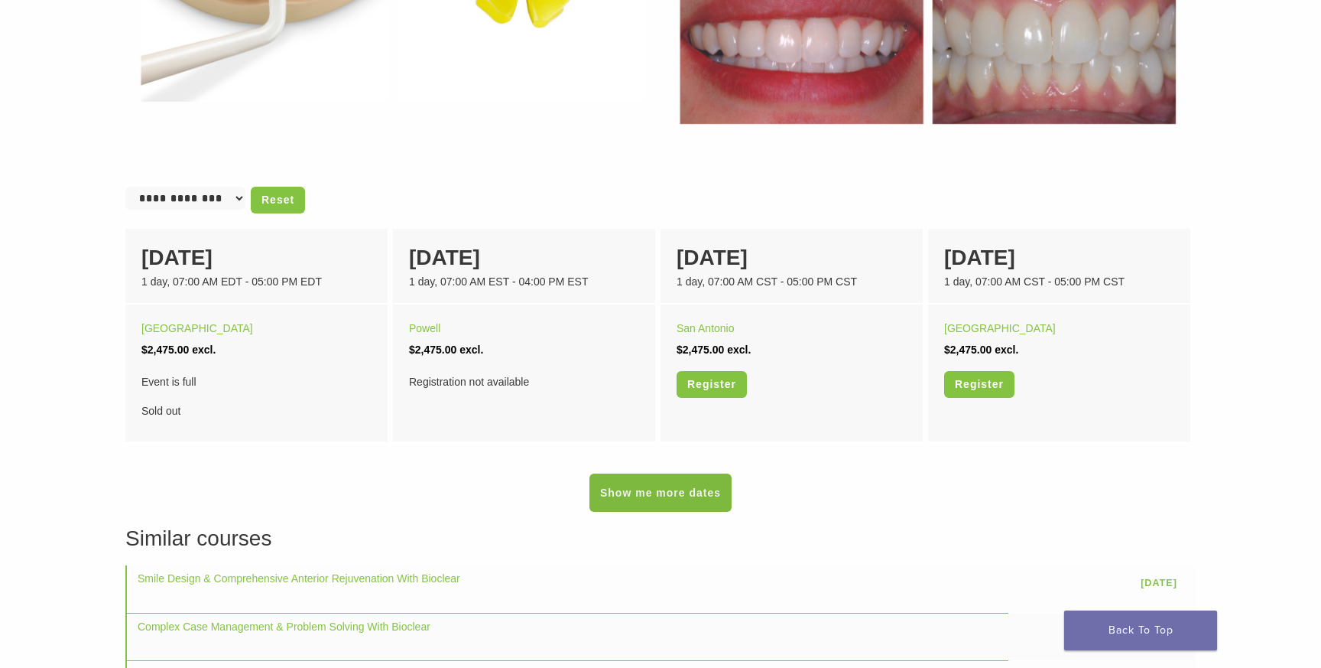
click at [699, 485] on link "Show me more dates" at bounding box center [661, 492] width 142 height 38
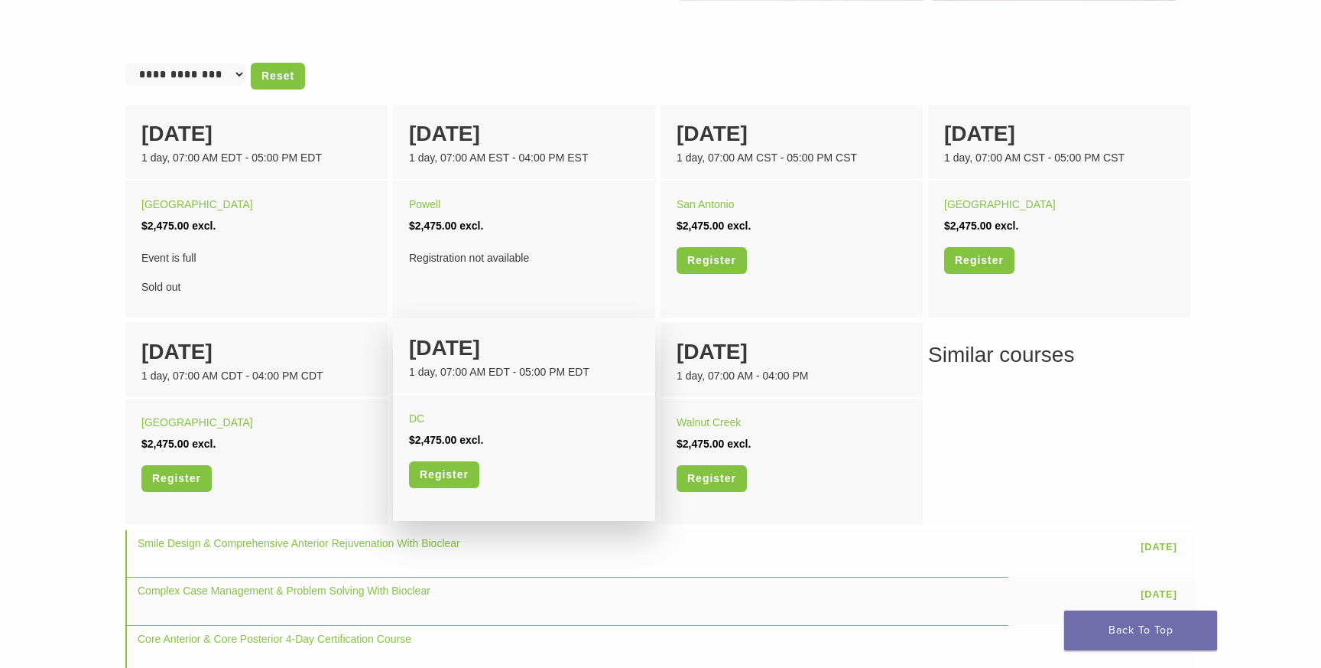
scroll to position [1001, 0]
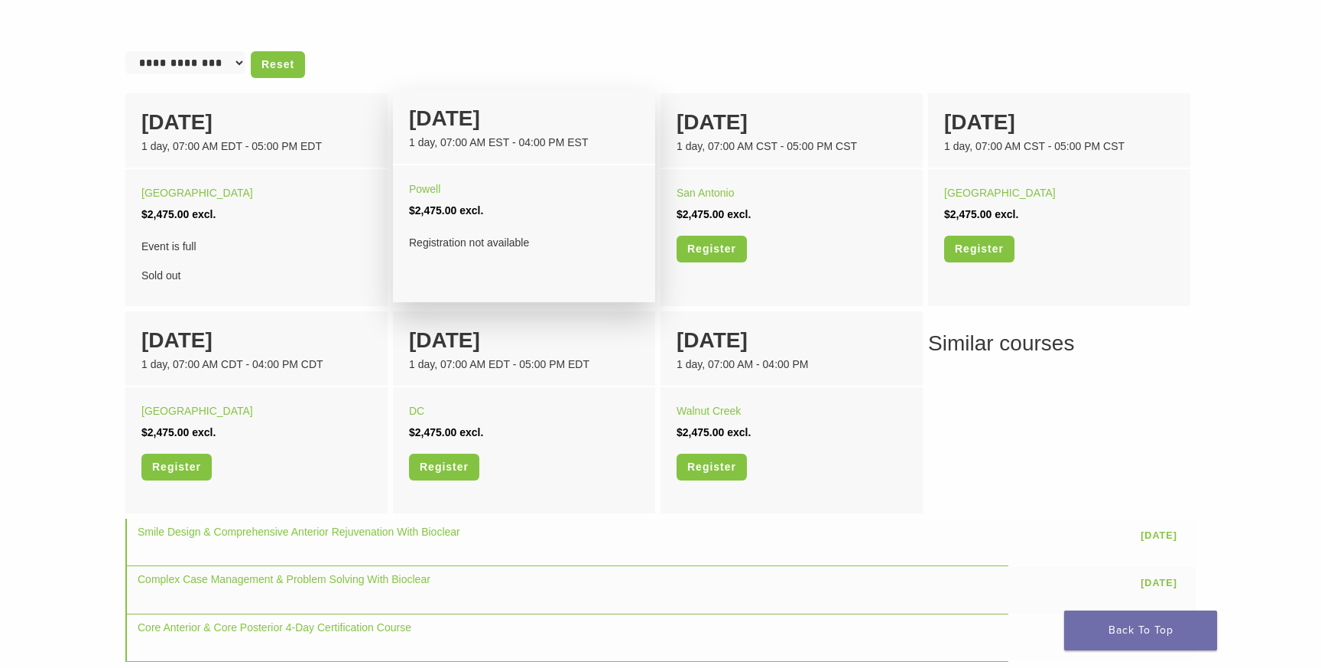
click at [447, 272] on li "14 November 1 day, 07:00 AM EST - 04:00 PM EST Powell $2,475.00 excl. Registrat…" at bounding box center [524, 195] width 262 height 213
click at [423, 191] on link "Powell" at bounding box center [424, 189] width 31 height 12
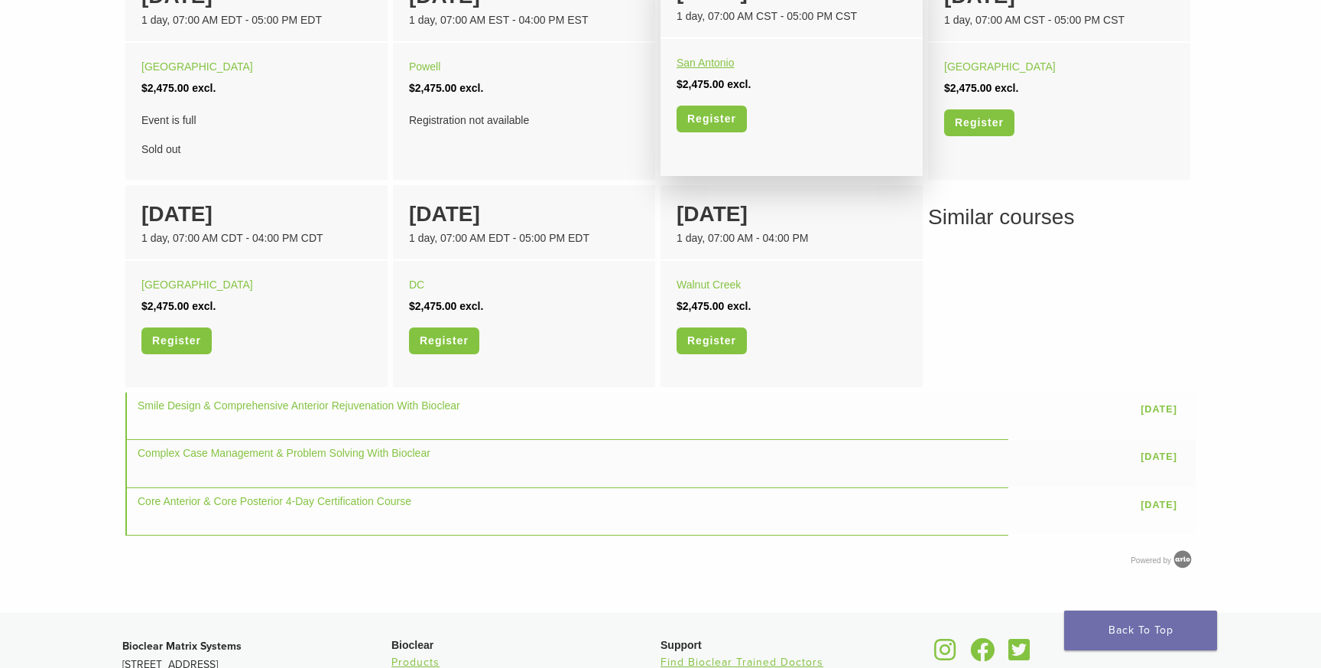
scroll to position [1209, 0]
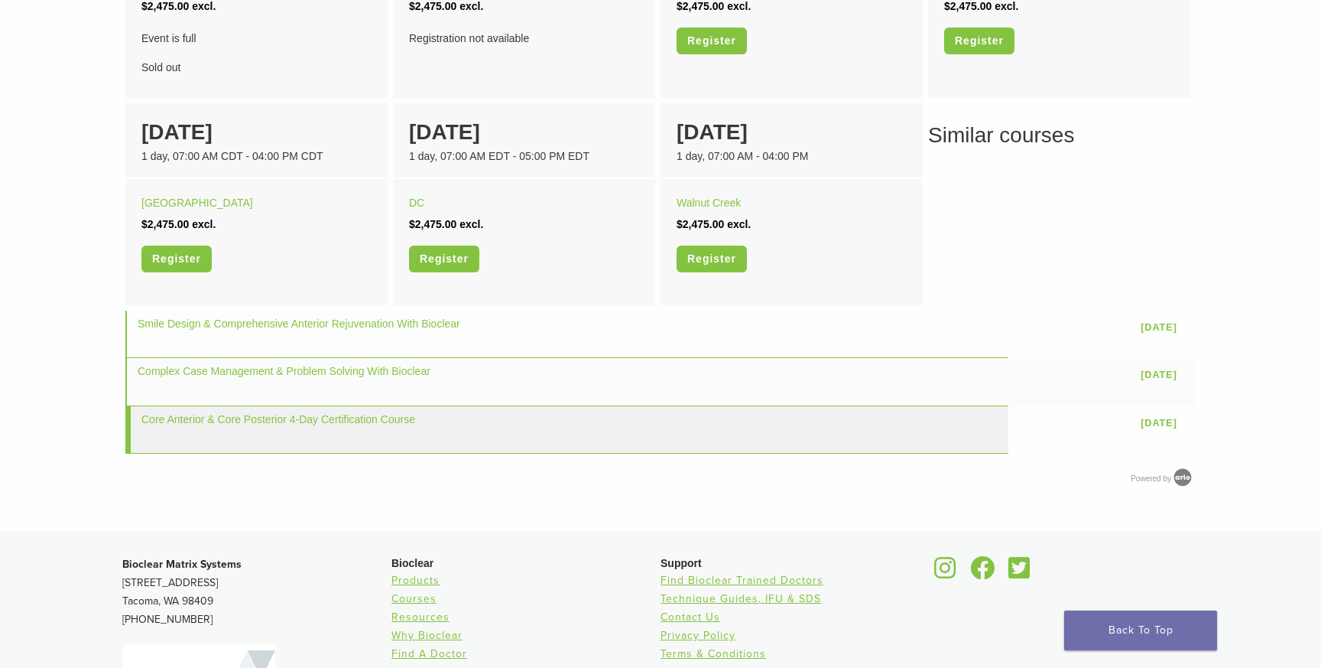
click at [631, 435] on td "Core Anterior & Core Posterior 4-Day Certification Course" at bounding box center [566, 429] width 883 height 47
click at [402, 420] on link "Core Anterior & Core Posterior 4-Day Certification Course" at bounding box center [278, 419] width 274 height 12
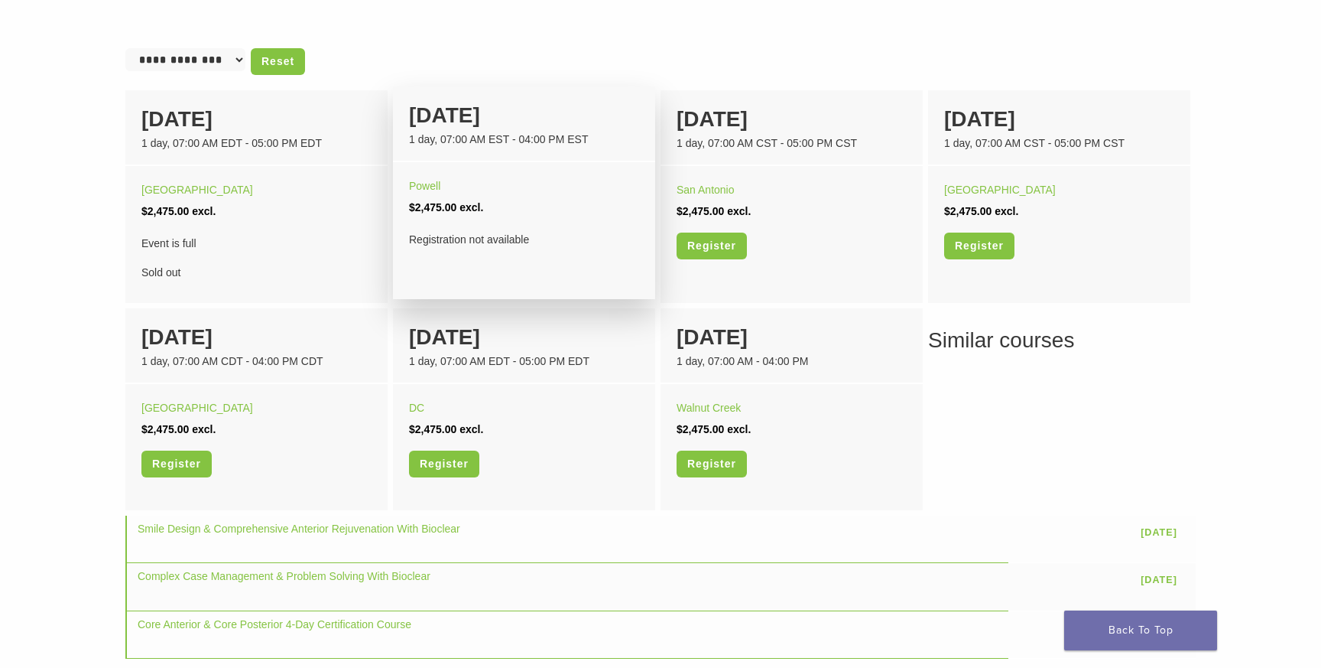
scroll to position [997, 0]
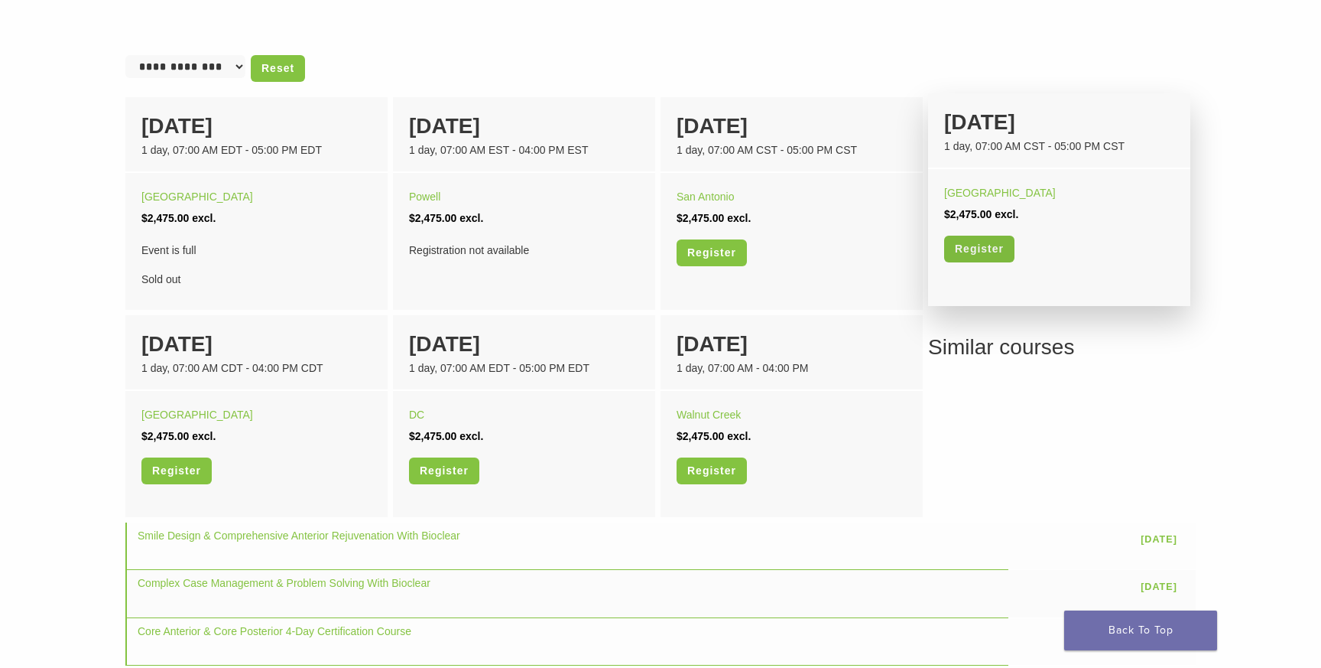
click at [970, 246] on link "Register" at bounding box center [979, 249] width 70 height 27
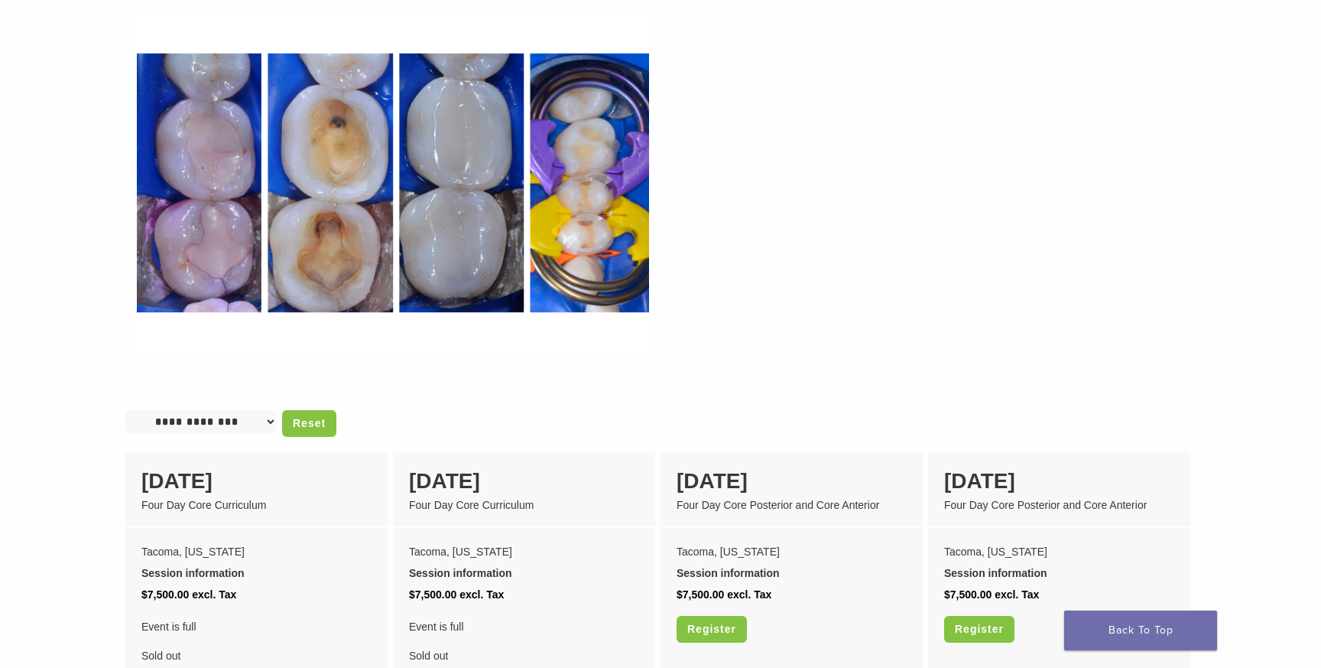
scroll to position [1022, 0]
